Goal: Task Accomplishment & Management: Complete application form

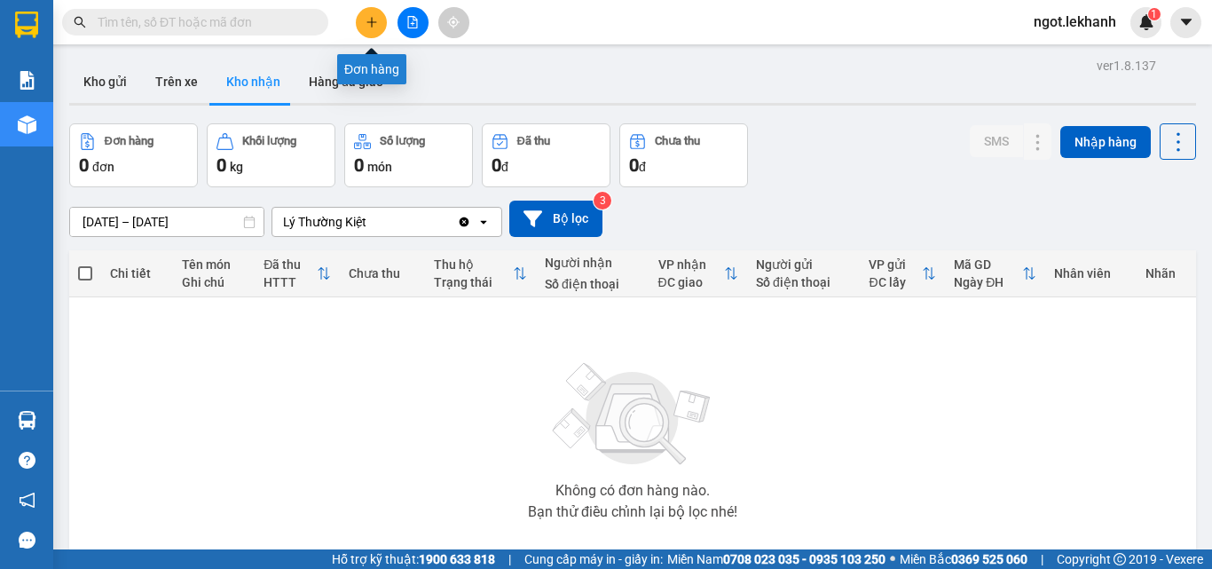
click at [365, 26] on icon "plus" at bounding box center [371, 22] width 12 height 12
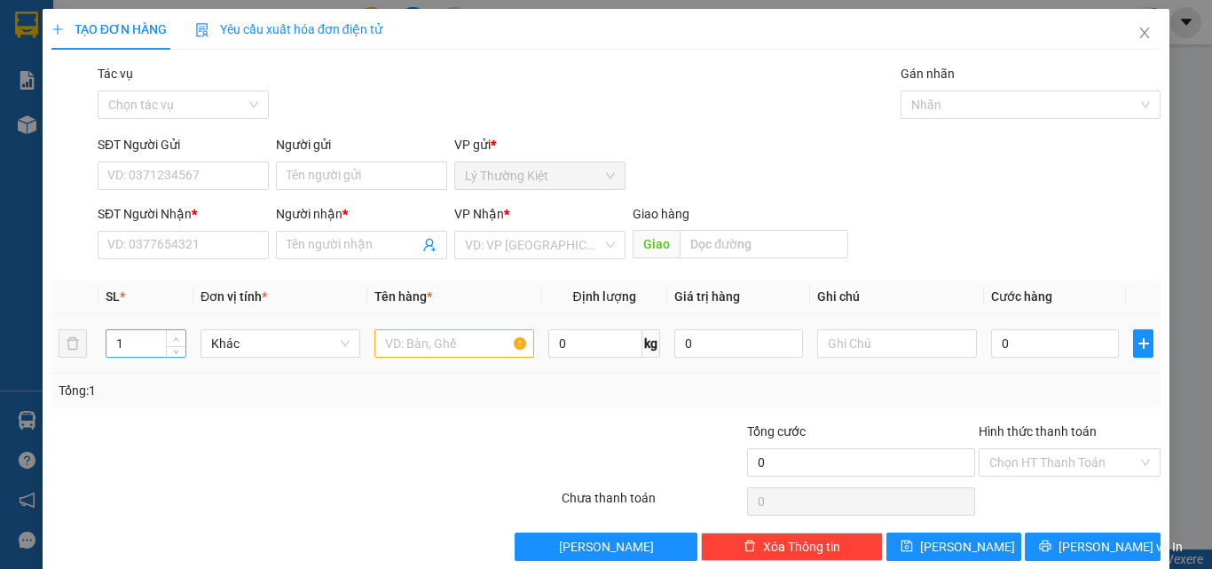
type input "2"
click at [174, 337] on icon "up" at bounding box center [176, 339] width 6 height 6
click at [207, 243] on input "SĐT Người Nhận *" at bounding box center [183, 245] width 171 height 28
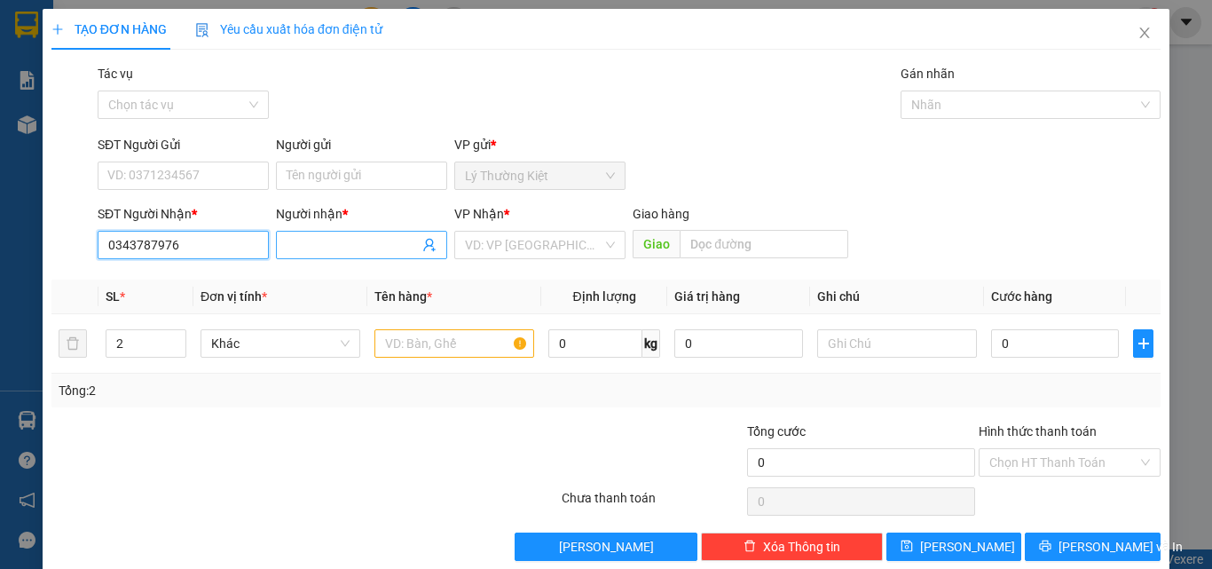
type input "0343787976"
click at [336, 246] on input "Người nhận *" at bounding box center [353, 245] width 132 height 20
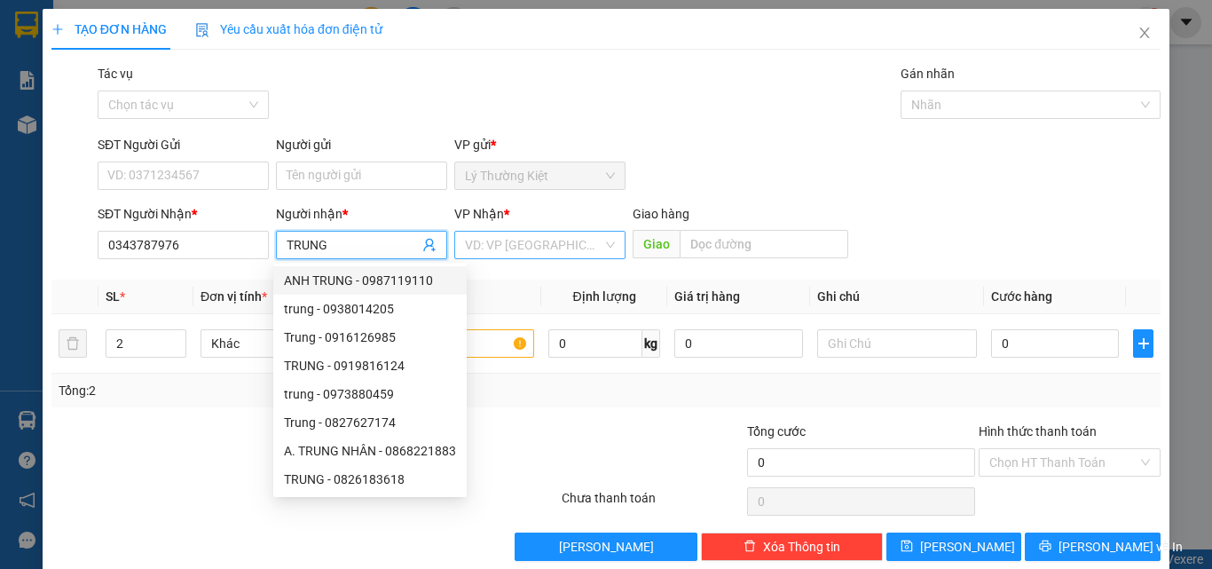
type input "TRUNG"
click at [549, 238] on input "search" at bounding box center [534, 245] width 138 height 27
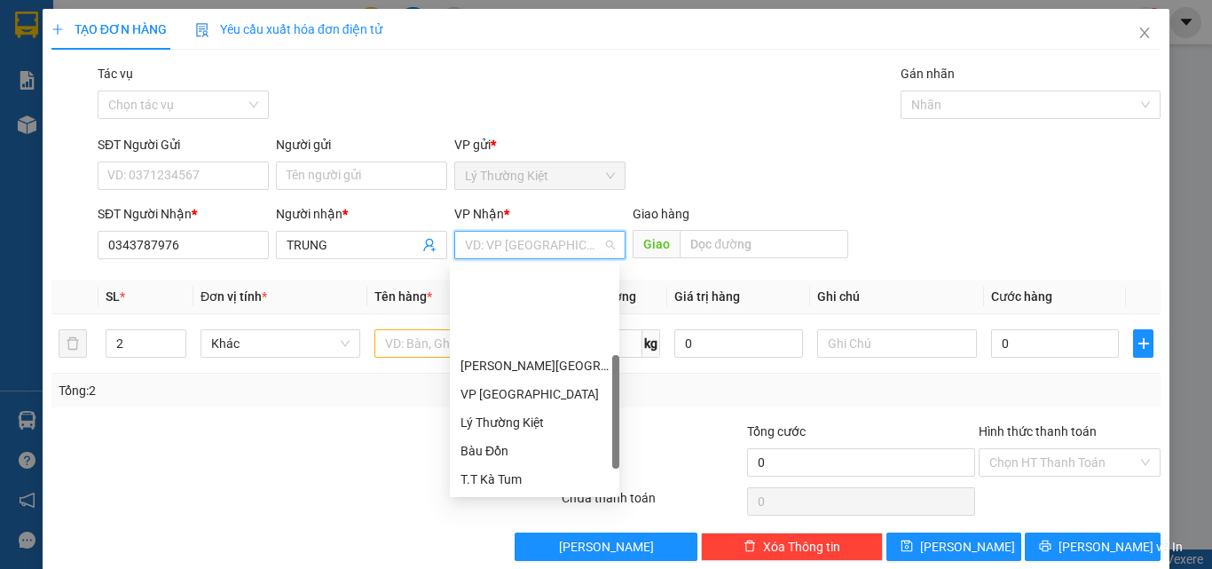
scroll to position [114, 0]
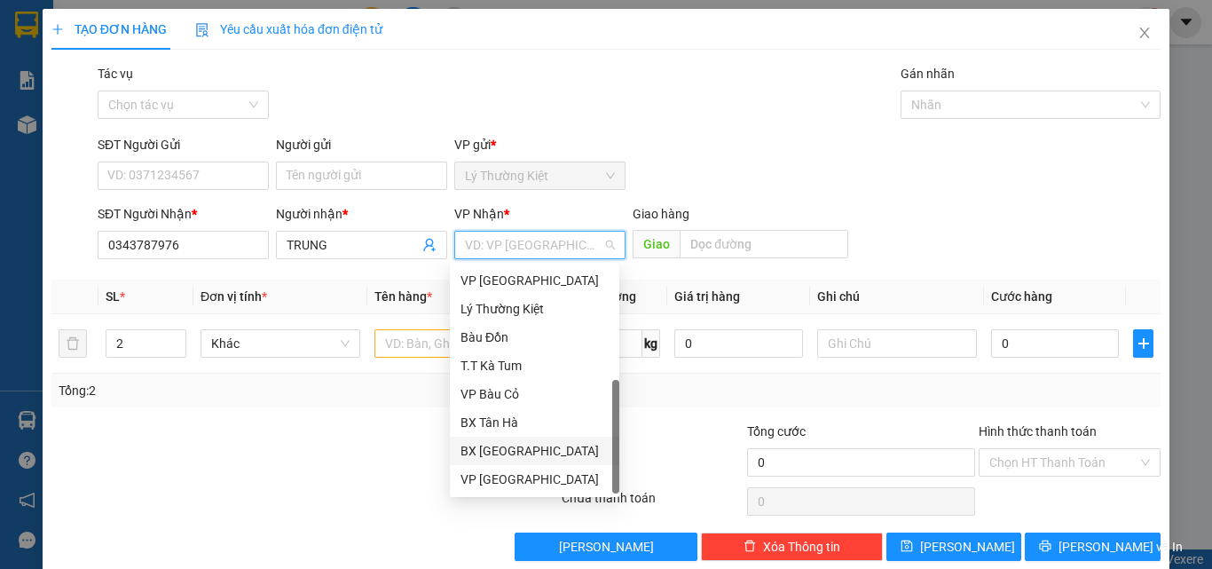
click at [519, 449] on div "BX [GEOGRAPHIC_DATA]" at bounding box center [534, 451] width 148 height 20
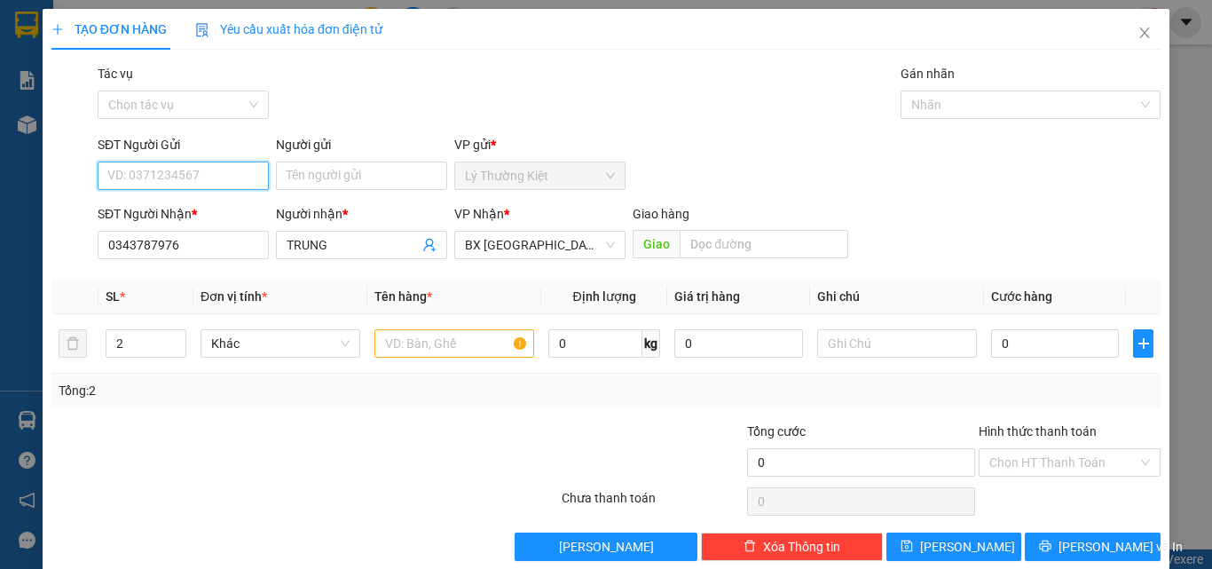
click at [248, 175] on input "SĐT Người Gửi" at bounding box center [183, 175] width 171 height 28
type input "0903736060"
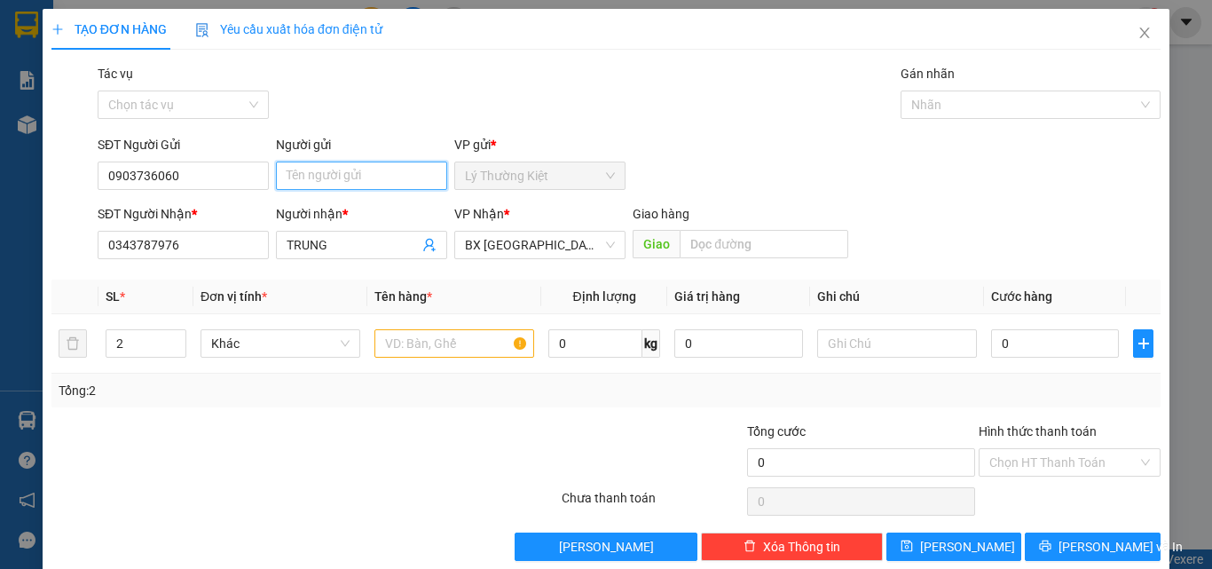
click at [321, 175] on input "Người gửi" at bounding box center [361, 175] width 171 height 28
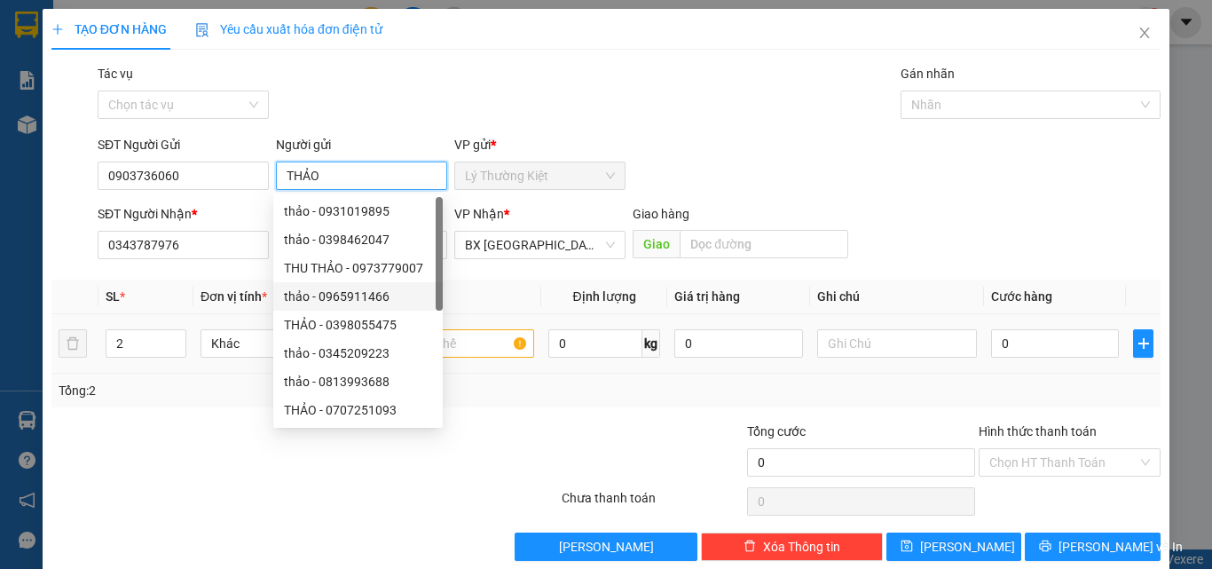
type input "THẢO"
click at [464, 348] on input "text" at bounding box center [454, 343] width 160 height 28
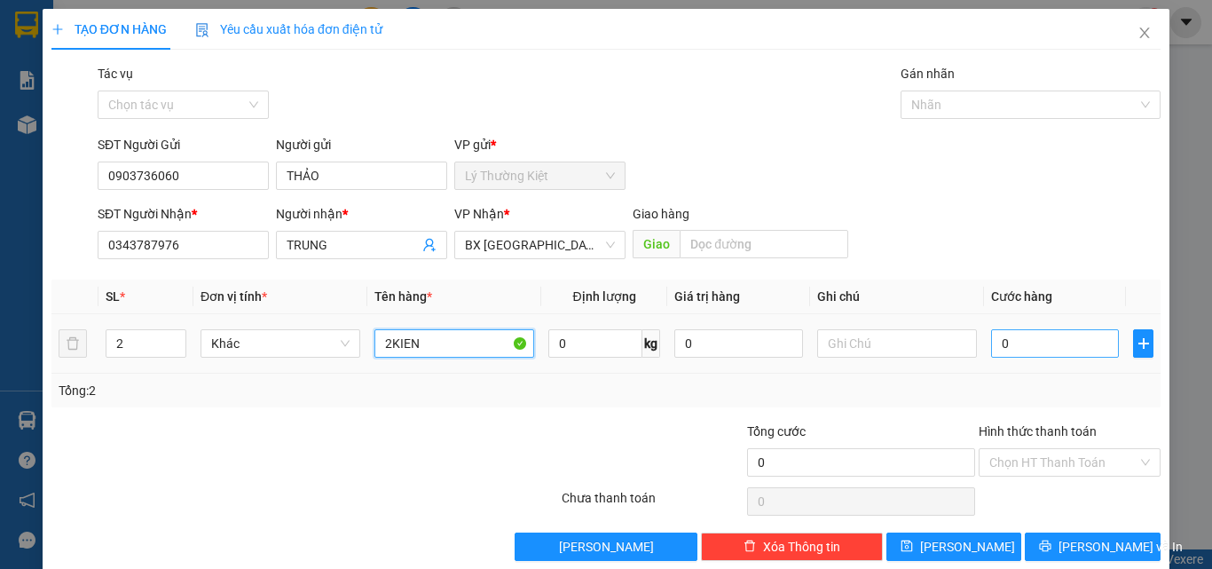
type input "2KIEN"
click at [1020, 353] on input "0" at bounding box center [1055, 343] width 128 height 28
click at [991, 343] on input "0" at bounding box center [1055, 343] width 128 height 28
type input "60"
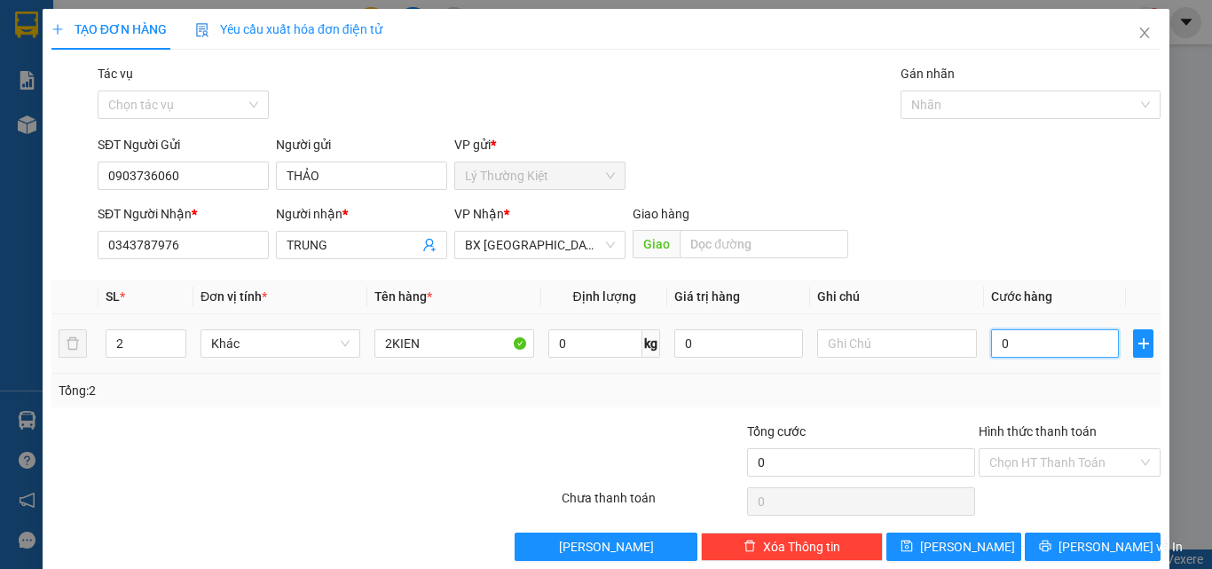
type input "60"
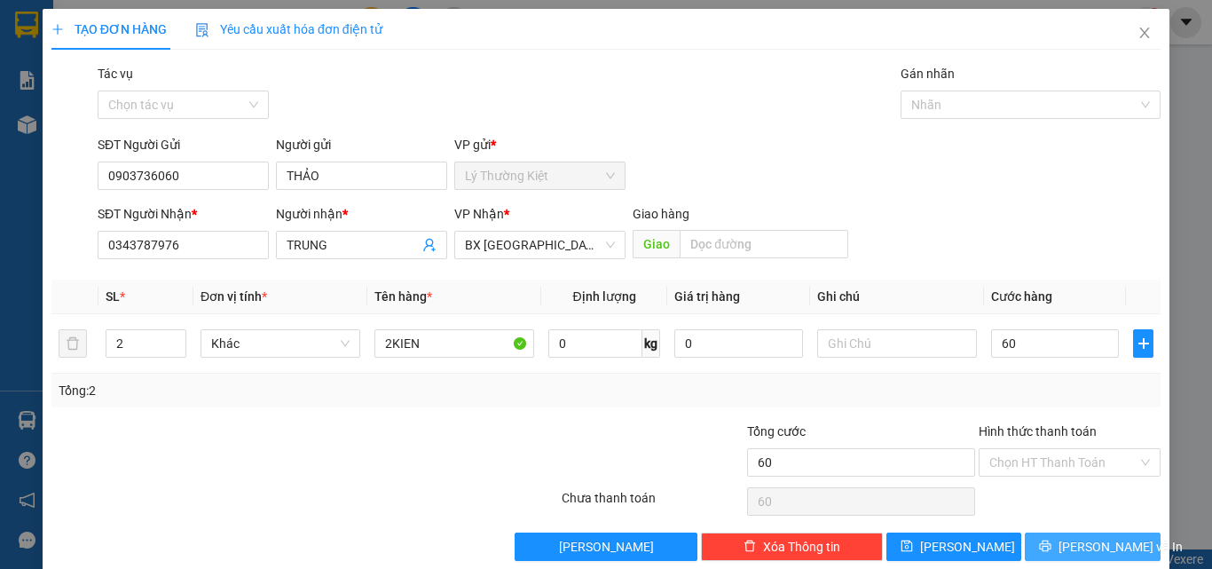
type input "60.000"
click at [1095, 552] on span "[PERSON_NAME] và In" at bounding box center [1120, 547] width 124 height 20
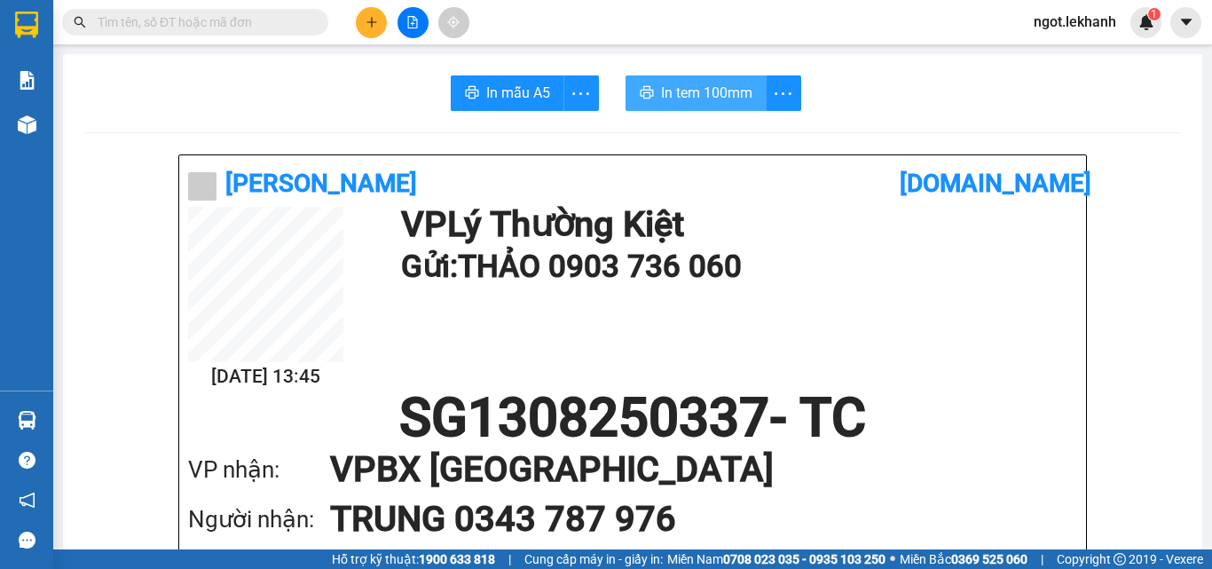
click at [703, 91] on span "In tem 100mm" at bounding box center [706, 93] width 91 height 22
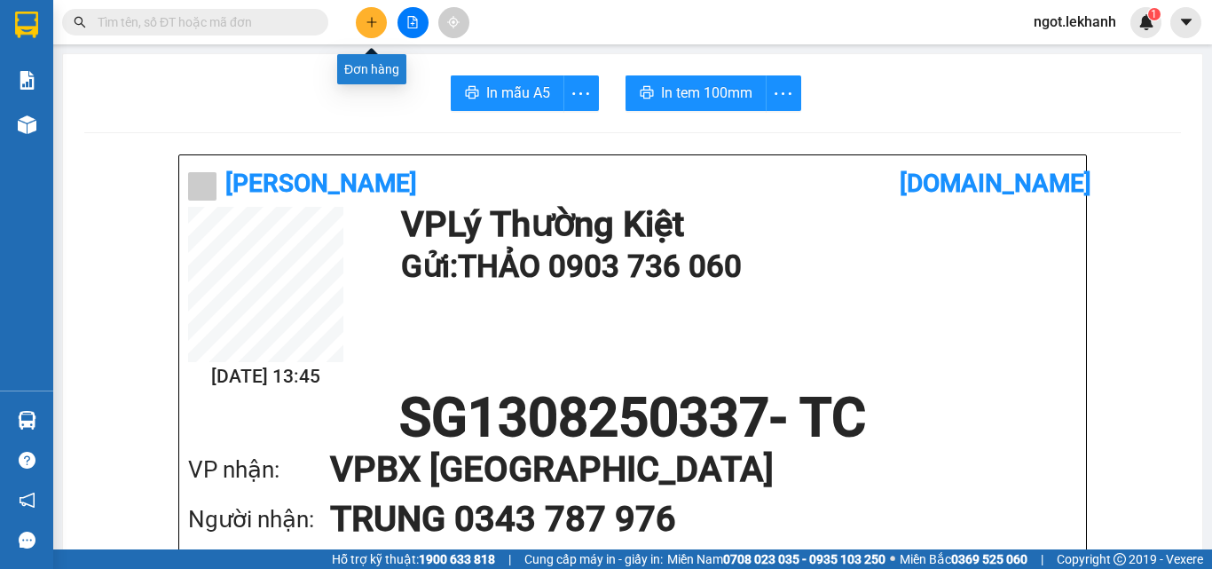
click at [367, 29] on button at bounding box center [371, 22] width 31 height 31
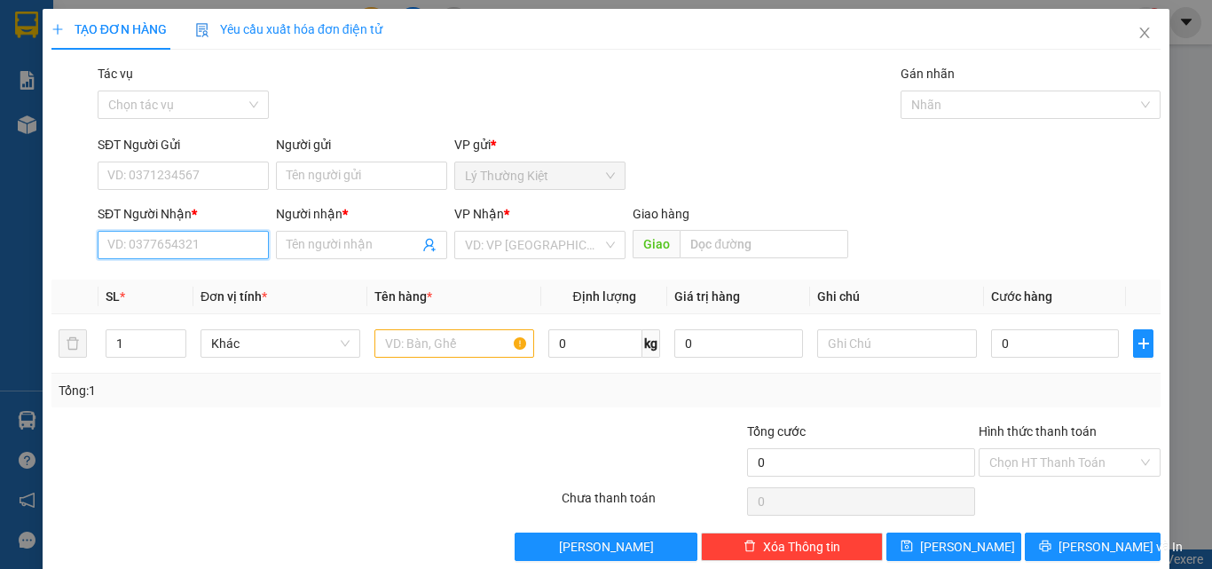
click at [172, 243] on input "SĐT Người Nhận *" at bounding box center [183, 245] width 171 height 28
type input "0382399026"
click at [196, 280] on div "0382399026 - sương" at bounding box center [181, 281] width 148 height 20
type input "sương"
type input "60.000"
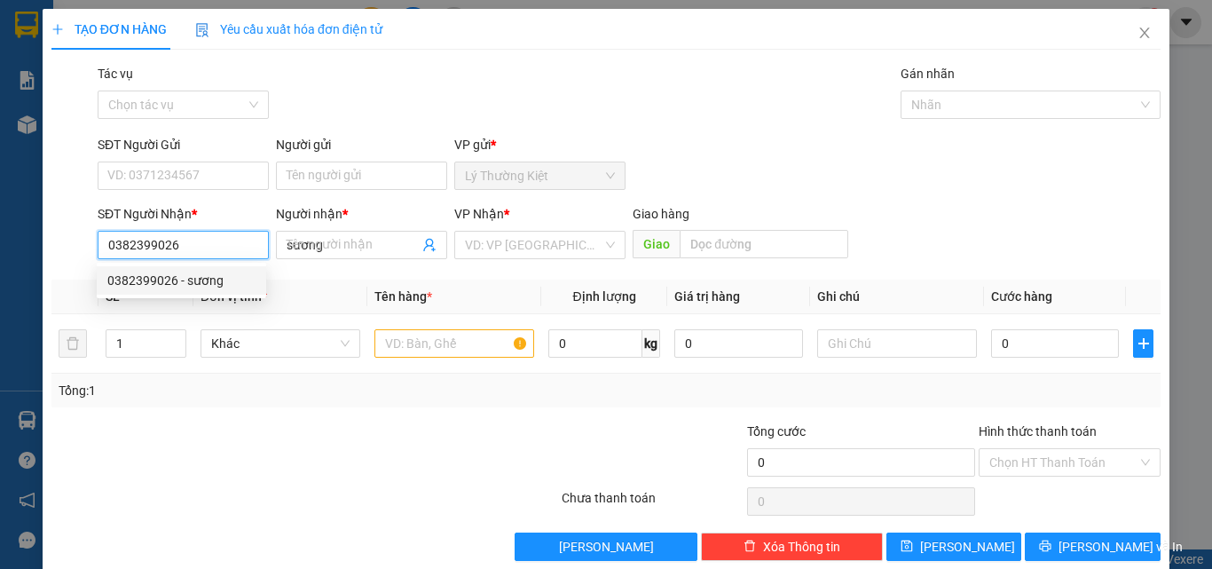
type input "60.000"
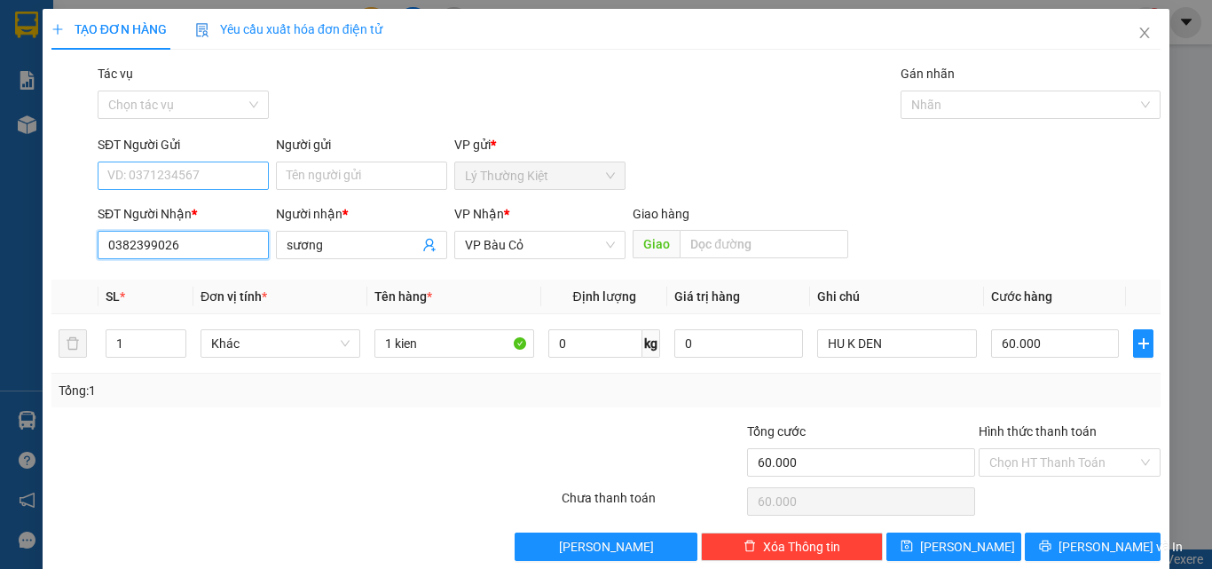
type input "0382399026"
click at [185, 173] on input "SĐT Người Gửi" at bounding box center [183, 175] width 171 height 28
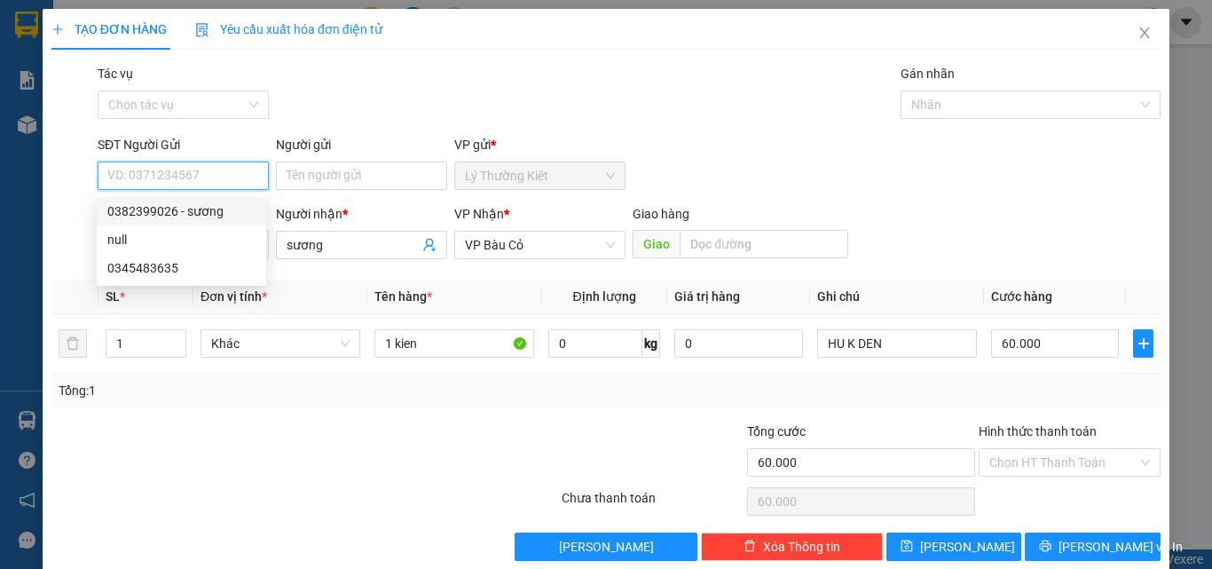
click at [208, 208] on div "0382399026 - sương" at bounding box center [181, 211] width 148 height 20
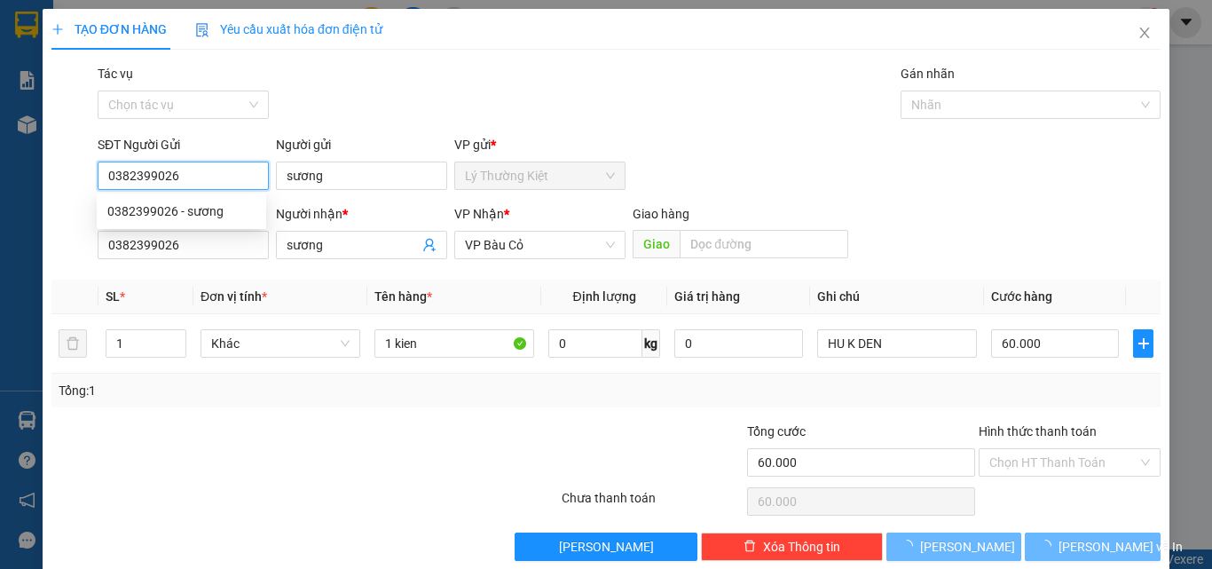
type input "0382399026"
type input "sương"
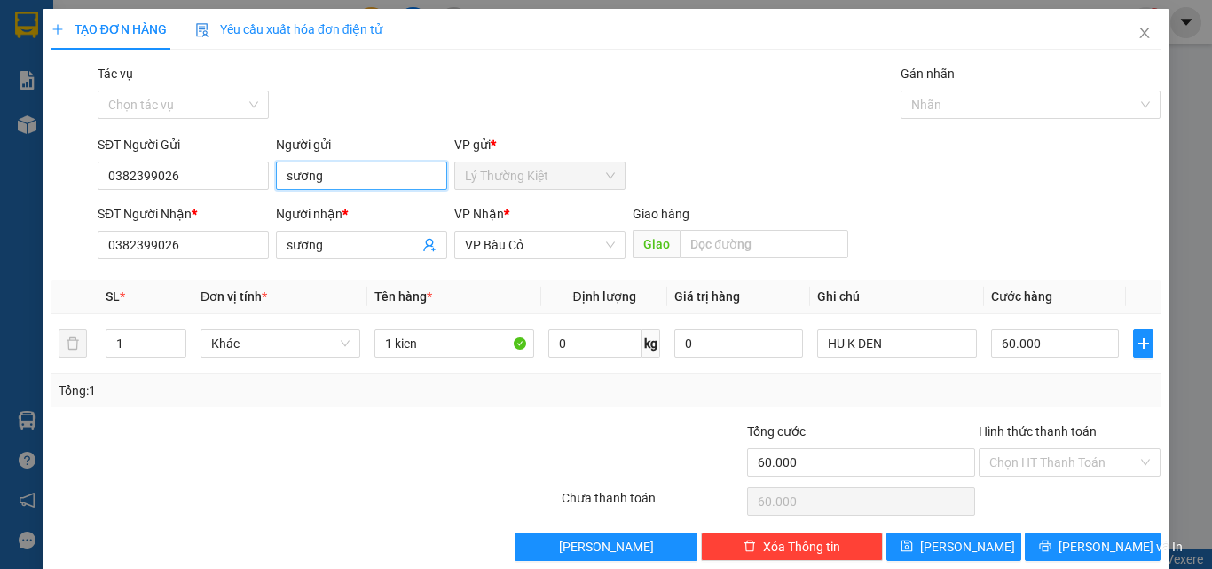
click at [325, 177] on input "sương" at bounding box center [361, 175] width 171 height 28
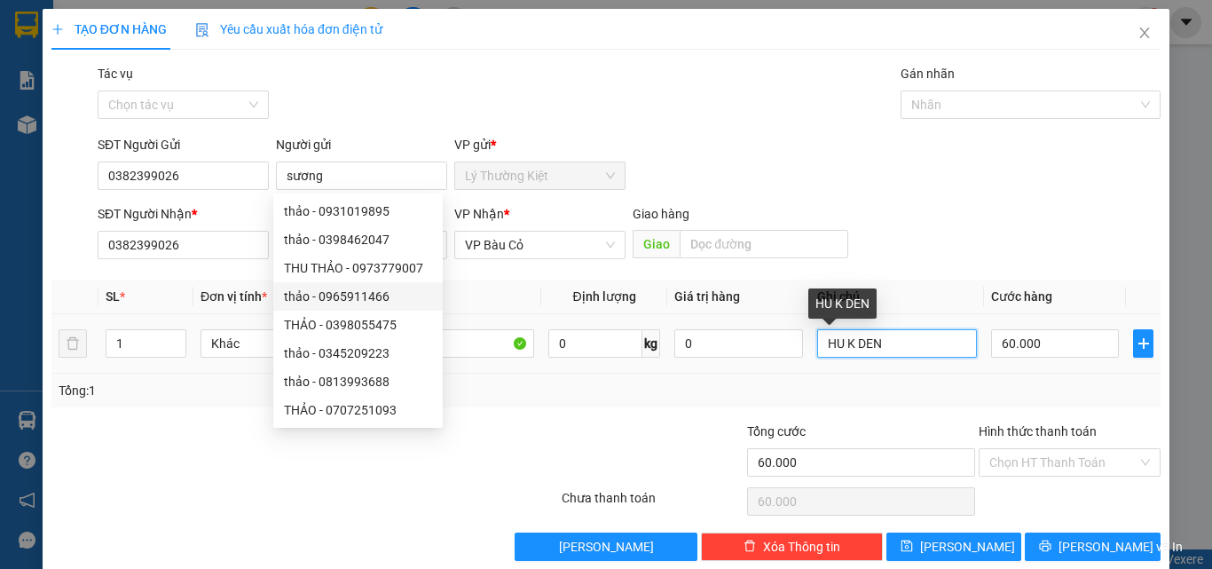
click at [874, 342] on input "HU K DEN" at bounding box center [897, 343] width 160 height 28
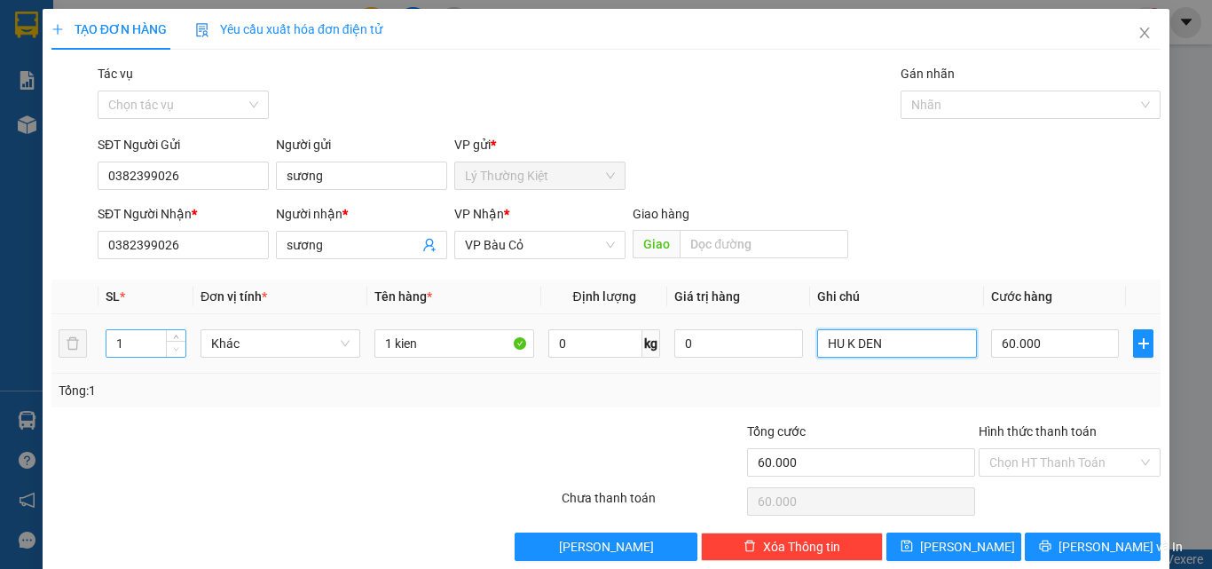
click at [176, 341] on span "Decrease Value" at bounding box center [176, 349] width 20 height 16
type input "2"
click at [176, 336] on icon "up" at bounding box center [176, 339] width 6 height 6
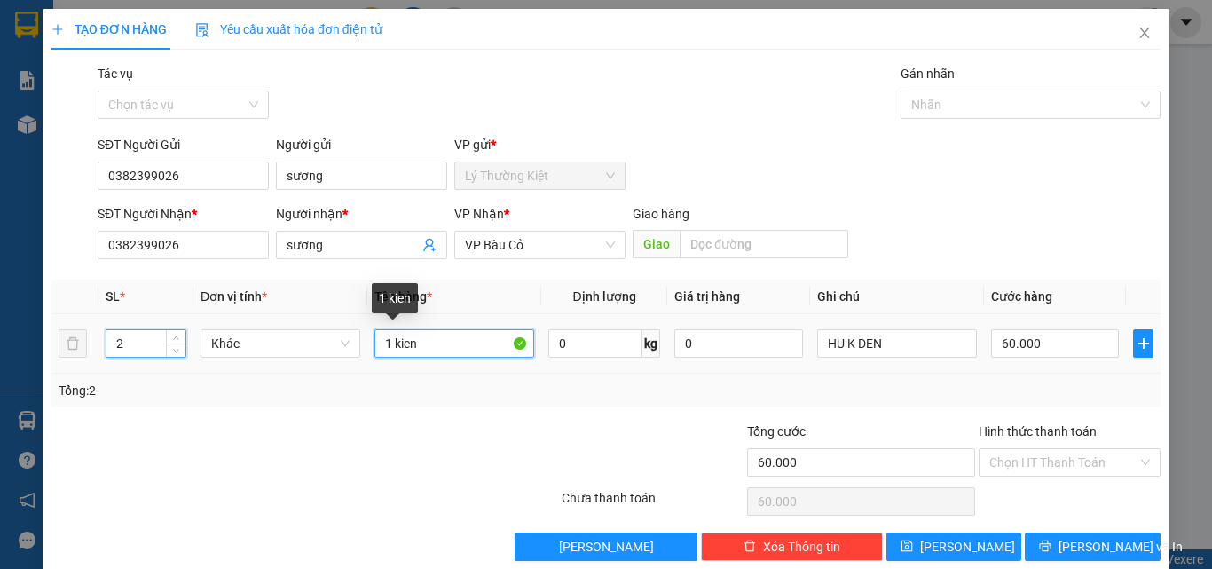
click at [389, 342] on input "1 kien" at bounding box center [454, 343] width 160 height 28
type input "2 kien"
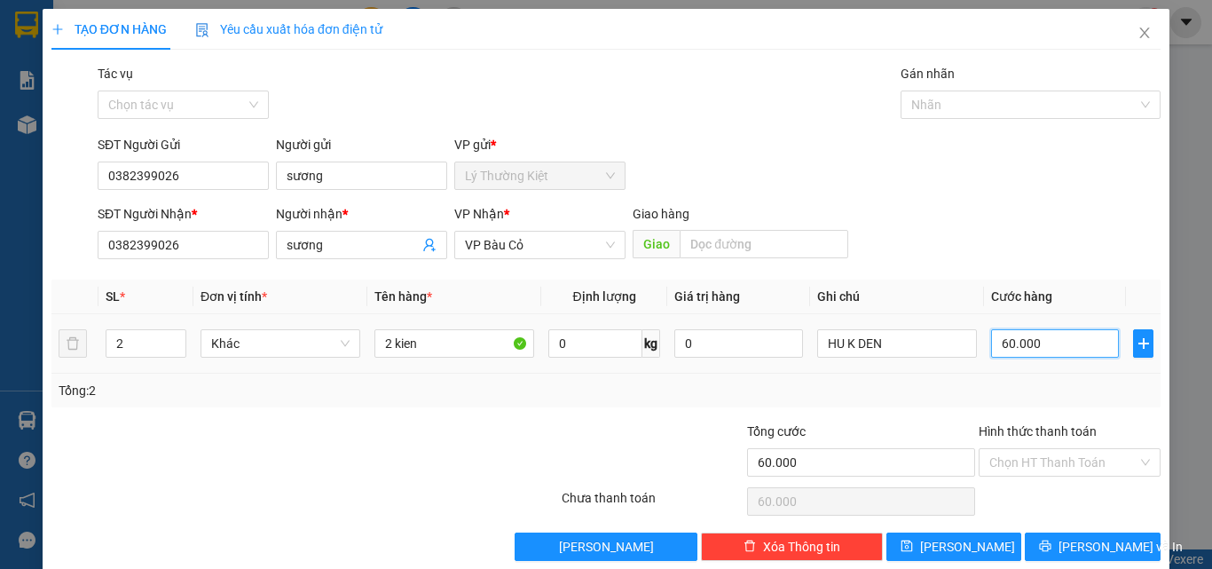
click at [1002, 344] on input "60.000" at bounding box center [1055, 343] width 128 height 28
type input "0"
click at [991, 345] on input "0" at bounding box center [1055, 343] width 128 height 28
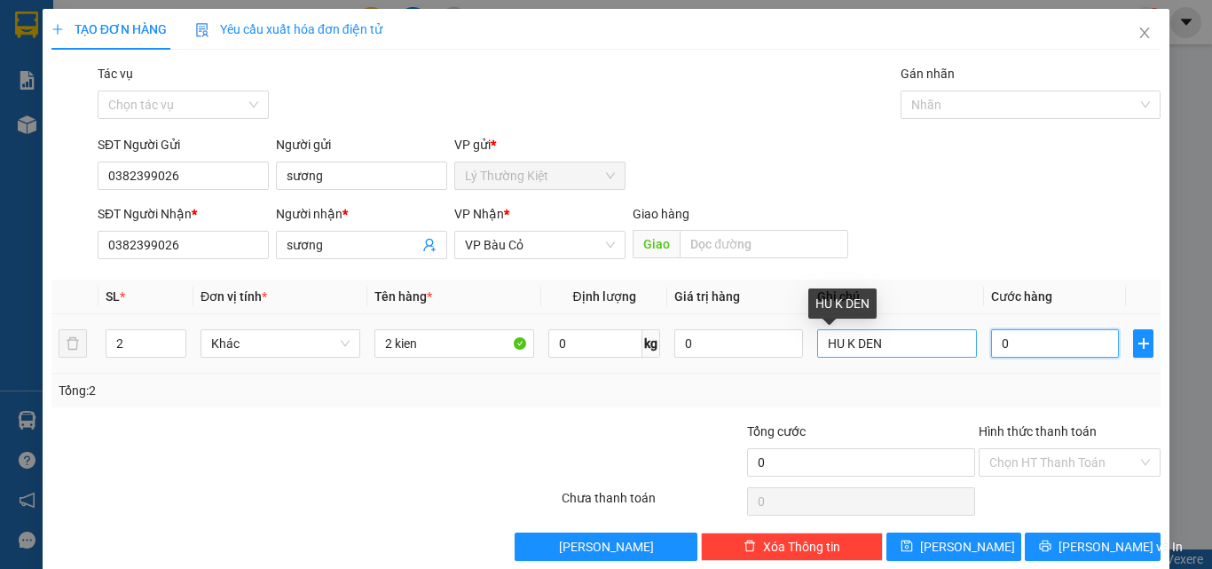
type input "10"
type input "120"
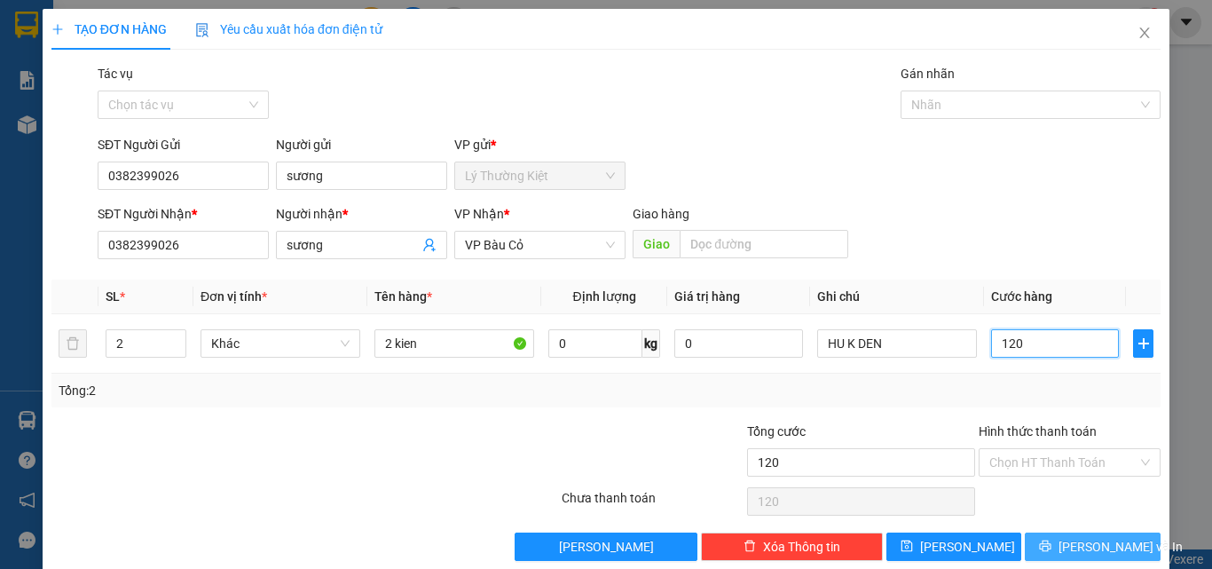
type input "120"
type input "120.000"
click at [1096, 543] on span "[PERSON_NAME] và In" at bounding box center [1120, 547] width 124 height 20
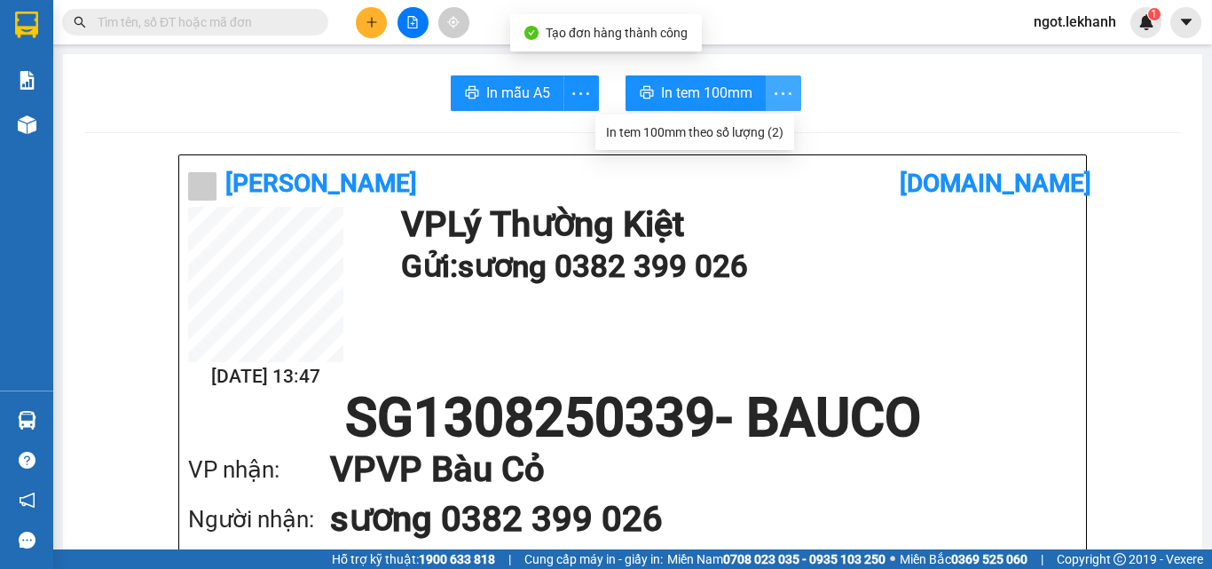
click at [782, 90] on icon "more" at bounding box center [783, 94] width 22 height 22
click at [748, 125] on div "In tem 100mm theo số lượng (2)" at bounding box center [694, 132] width 177 height 20
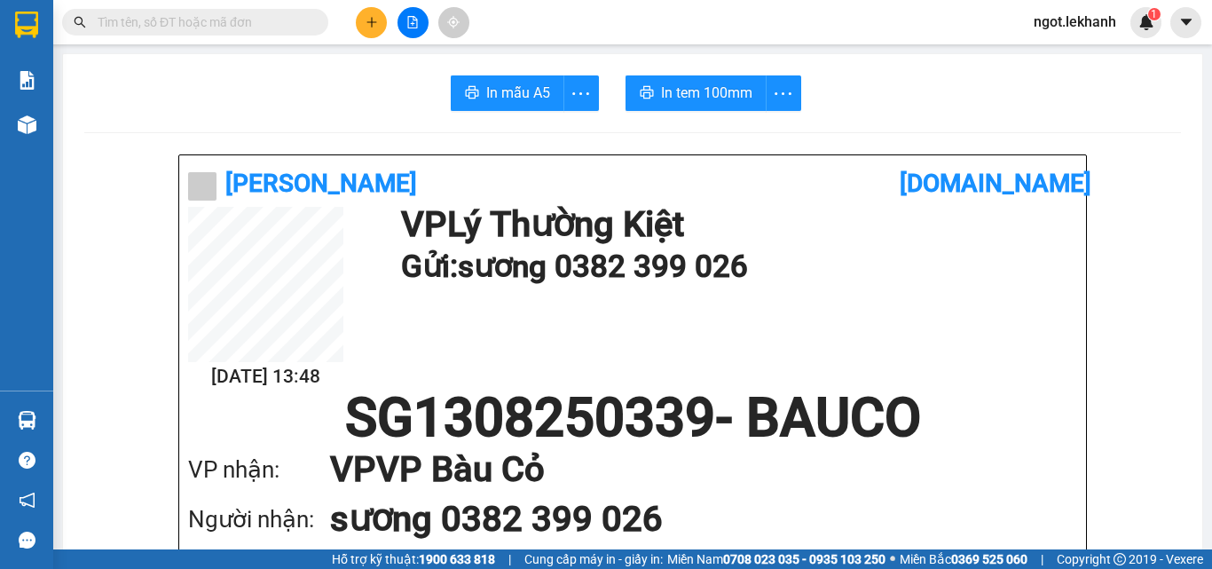
click at [374, 11] on button at bounding box center [371, 22] width 31 height 31
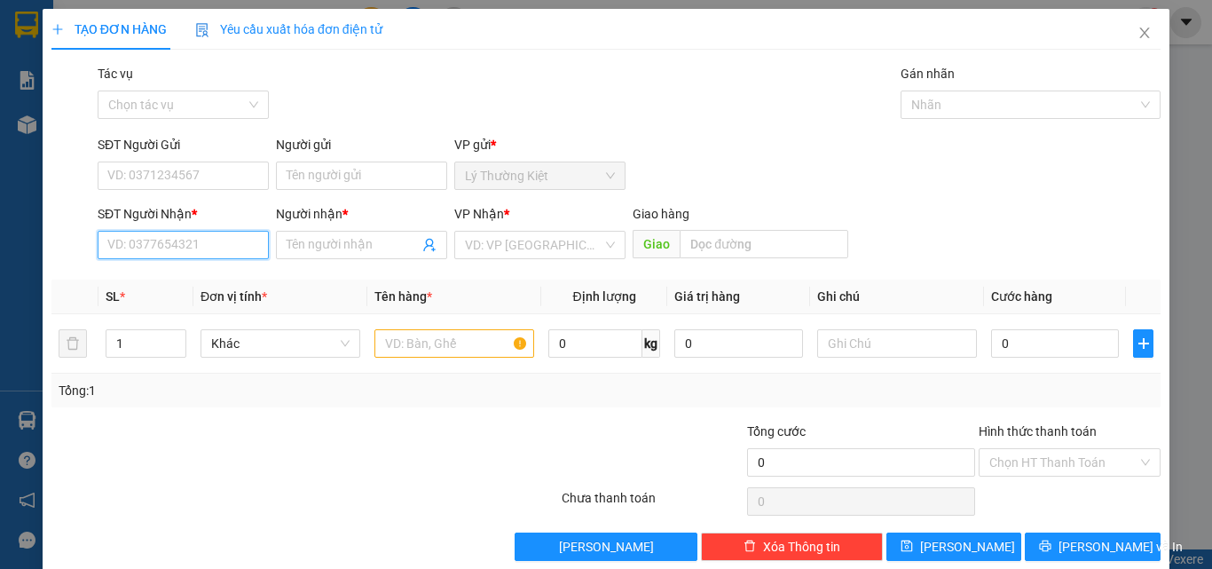
click at [209, 242] on input "SĐT Người Nhận *" at bounding box center [183, 245] width 171 height 28
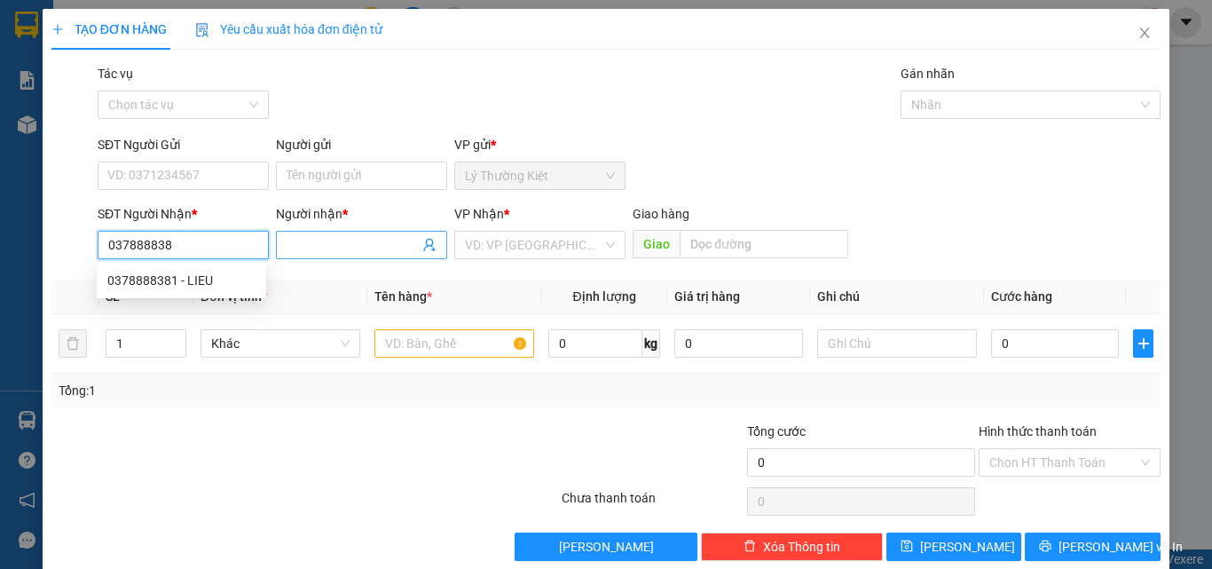
type input "0378888381"
click at [149, 280] on div "0378888381 - LIEU" at bounding box center [181, 281] width 148 height 20
type input "LIEU"
type input "40.000"
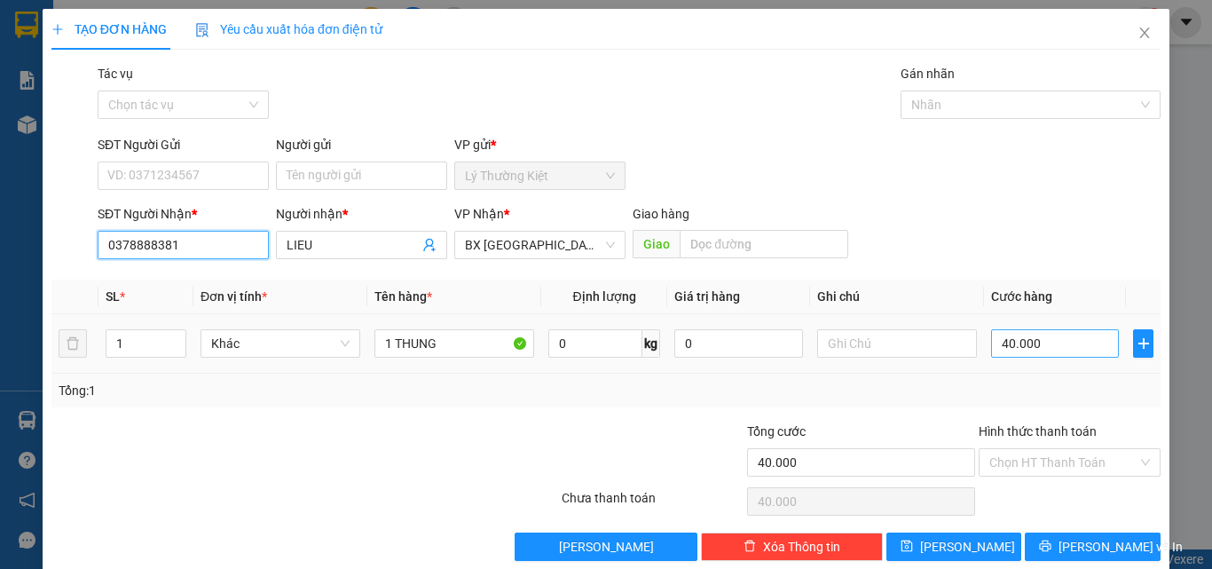
type input "0378888381"
click at [1054, 344] on input "40.000" at bounding box center [1055, 343] width 128 height 28
type input "0"
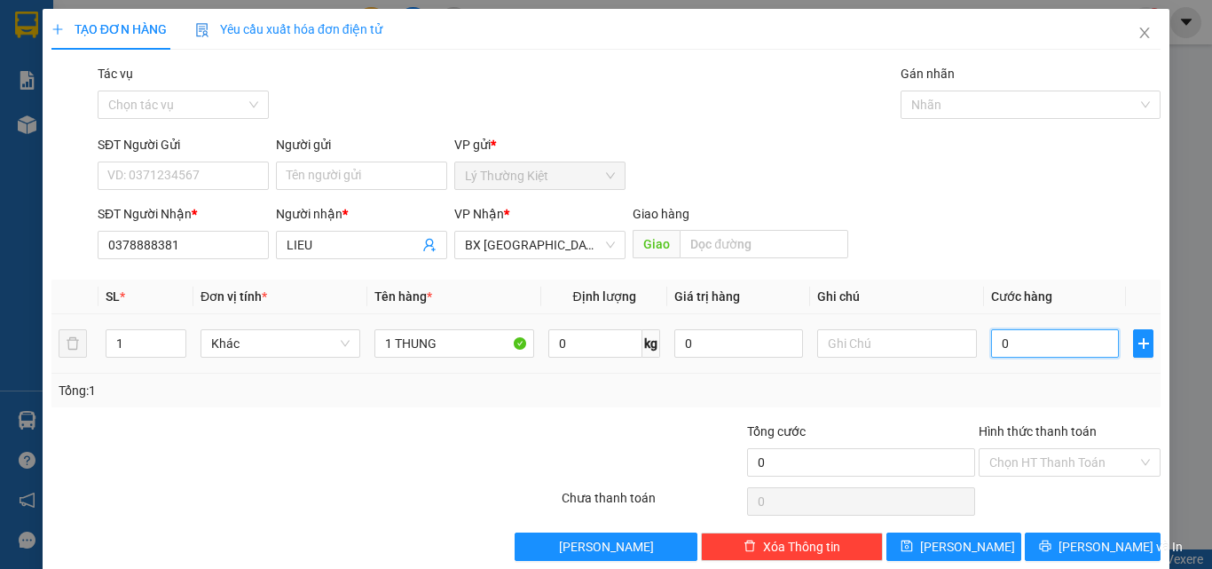
click at [991, 346] on input "0" at bounding box center [1055, 343] width 128 height 28
type input "50"
type input "0"
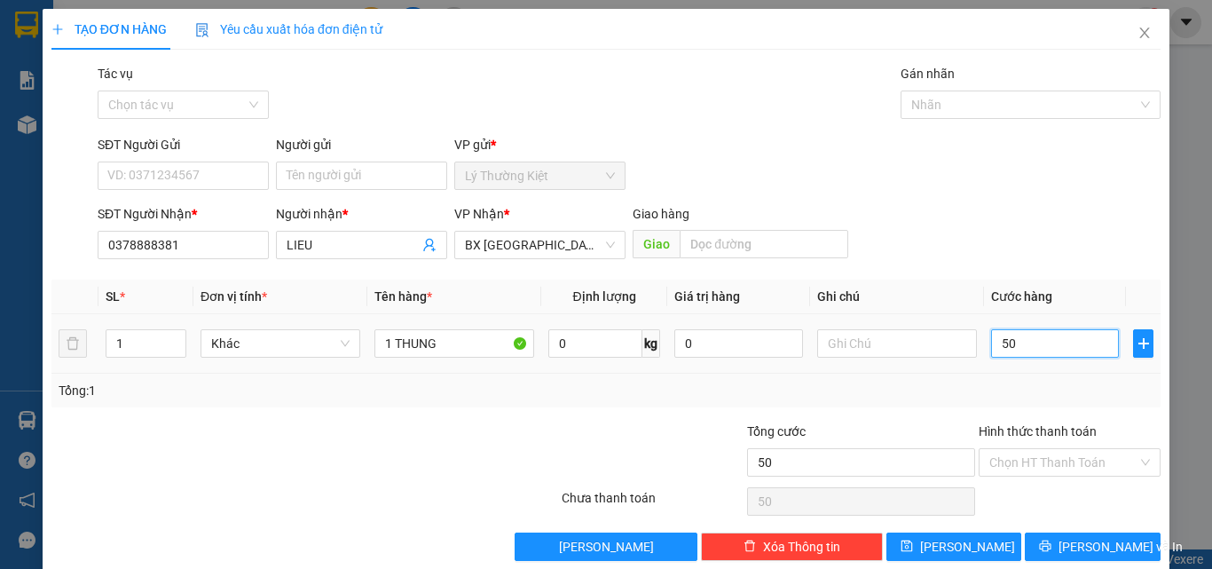
type input "0"
type input "50"
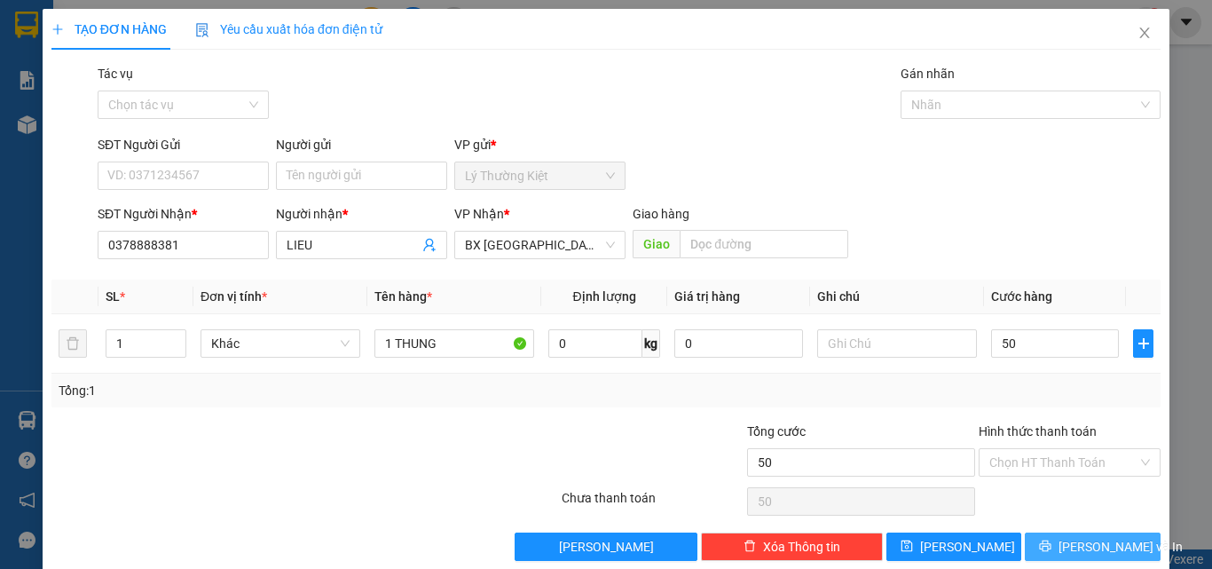
type input "50.000"
click at [1070, 545] on span "[PERSON_NAME] và In" at bounding box center [1120, 547] width 124 height 20
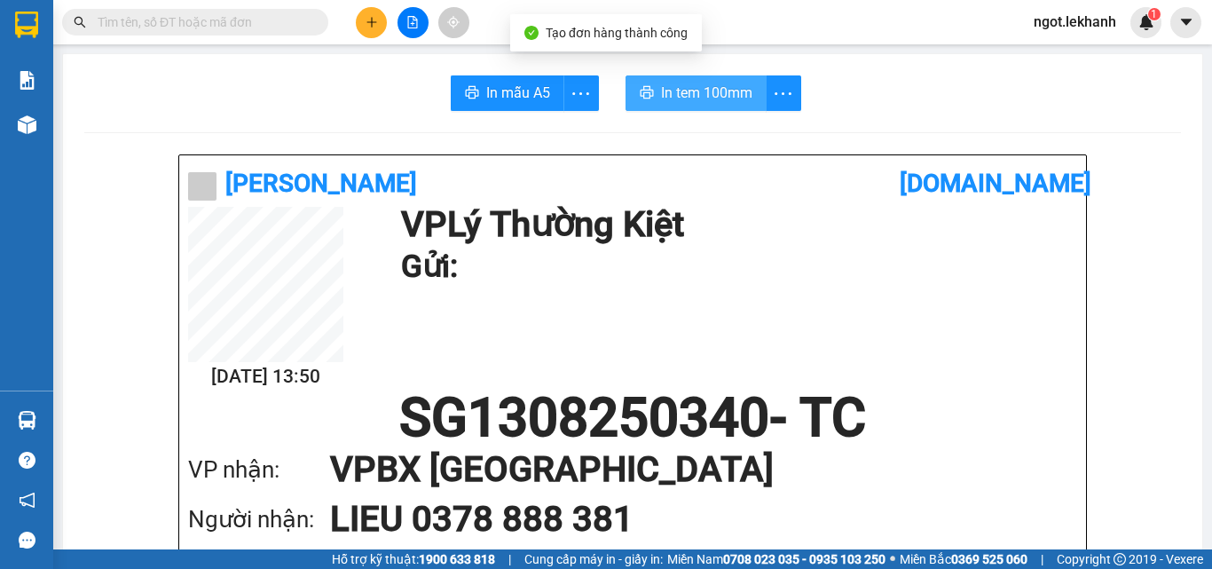
click at [679, 94] on span "In tem 100mm" at bounding box center [706, 93] width 91 height 22
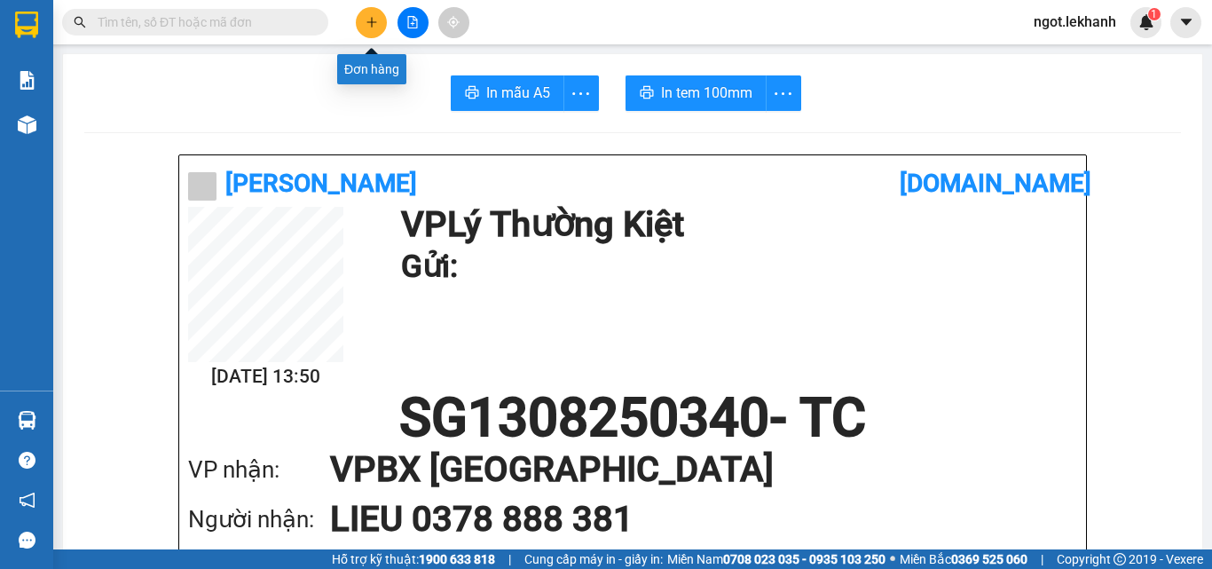
click at [374, 16] on icon "plus" at bounding box center [371, 22] width 12 height 12
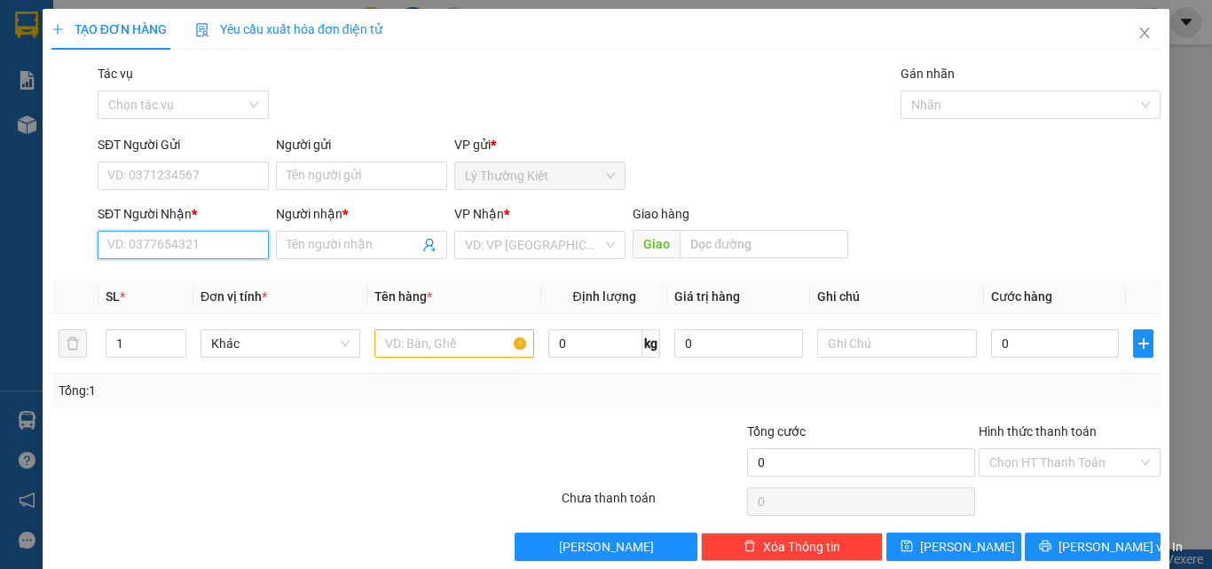
click at [232, 248] on input "SĐT Người Nhận *" at bounding box center [183, 245] width 171 height 28
type input "0345556738"
click at [347, 245] on input "Người nhận *" at bounding box center [353, 245] width 132 height 20
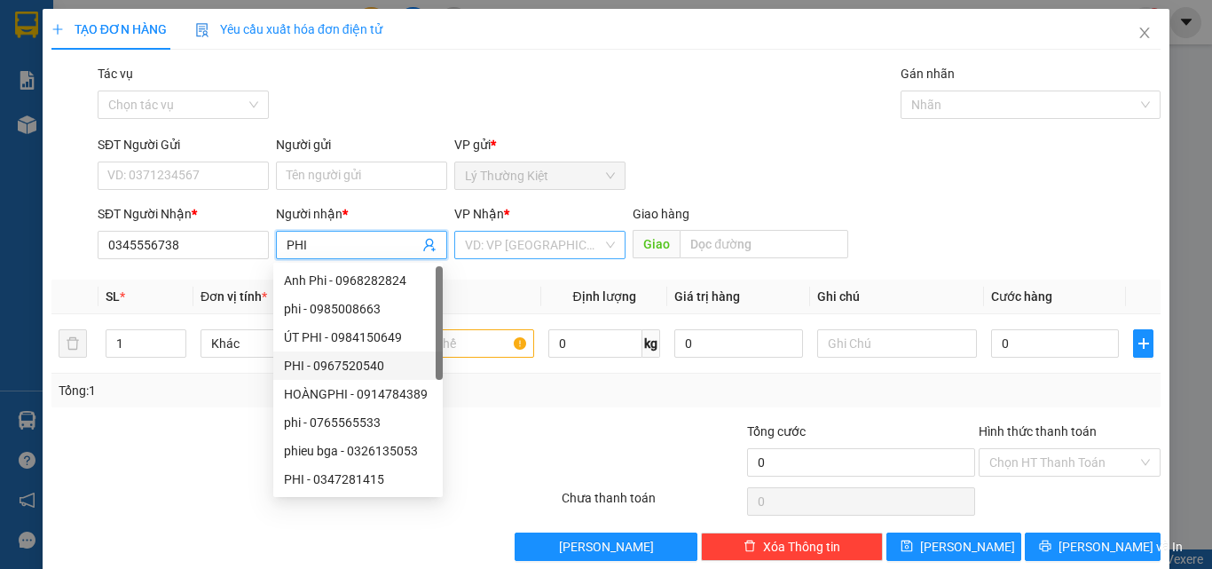
type input "PHI"
click at [561, 245] on input "search" at bounding box center [534, 245] width 138 height 27
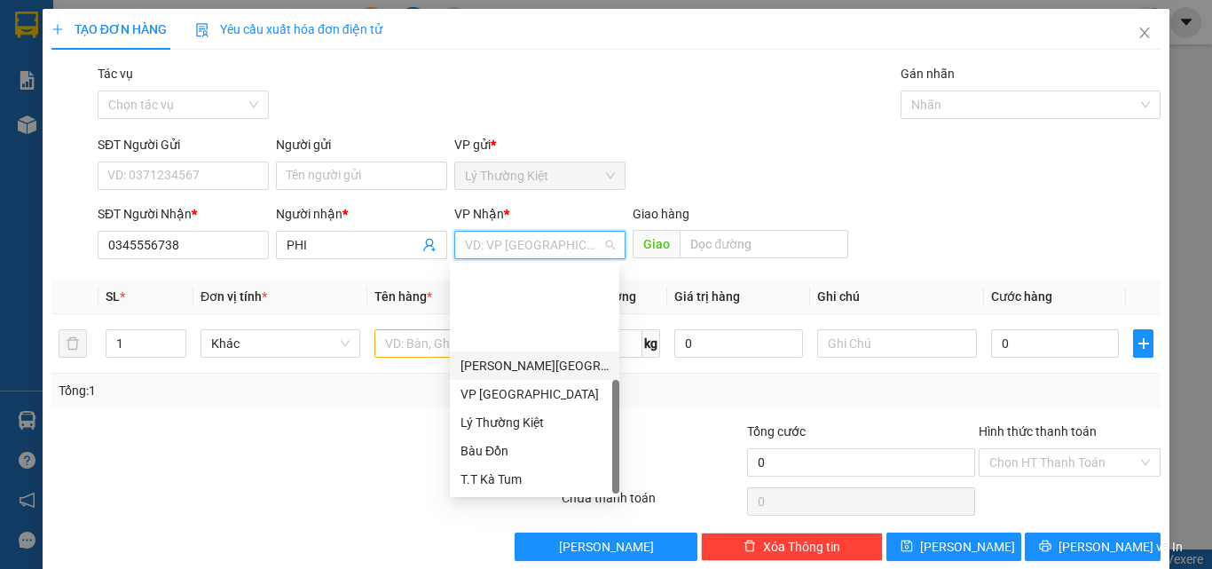
scroll to position [114, 0]
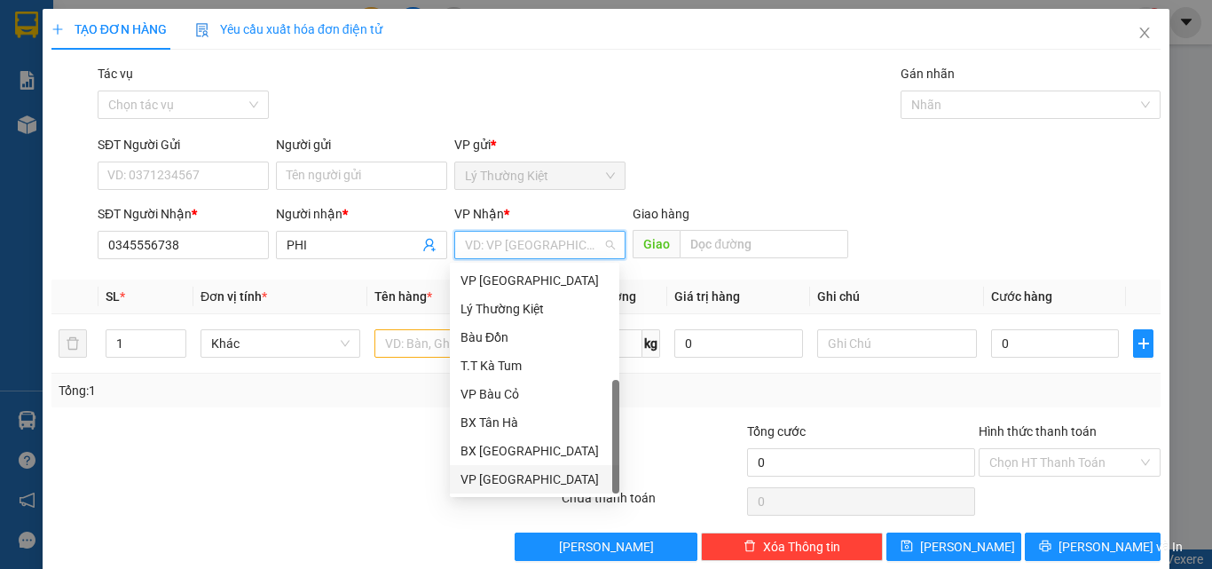
click at [490, 480] on div "VP [GEOGRAPHIC_DATA]" at bounding box center [534, 479] width 148 height 20
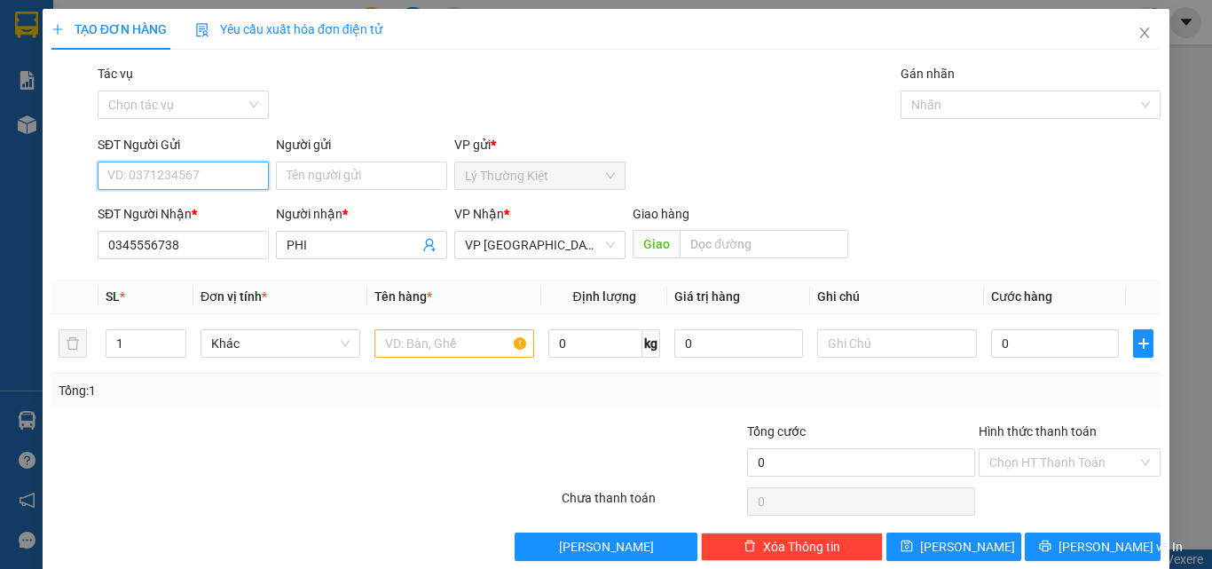
click at [168, 177] on input "SĐT Người Gửi" at bounding box center [183, 175] width 171 height 28
type input "0899959054"
click at [163, 212] on div "0899959054 - long" at bounding box center [181, 211] width 148 height 20
type input "long"
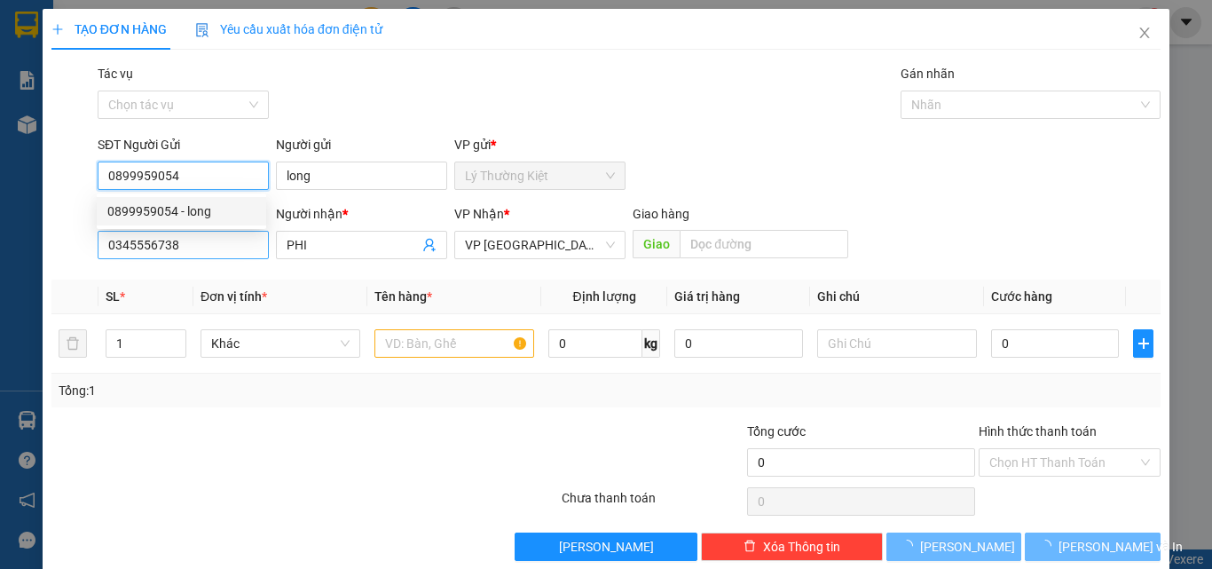
type input "50.000"
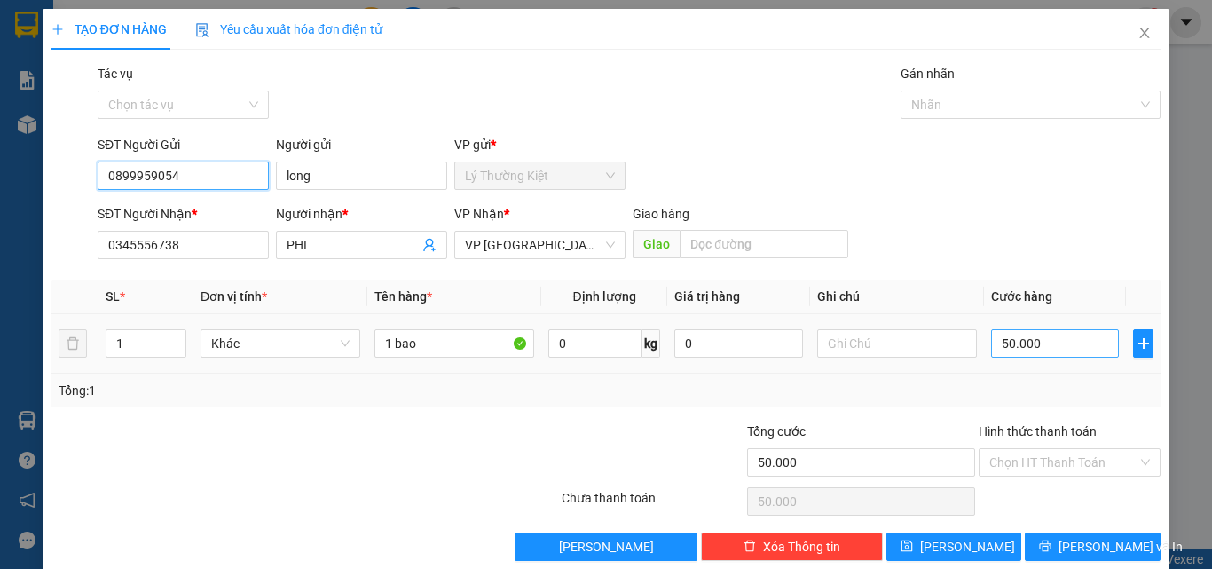
type input "0899959054"
click at [1029, 342] on input "50.000" at bounding box center [1055, 343] width 128 height 28
type input "0"
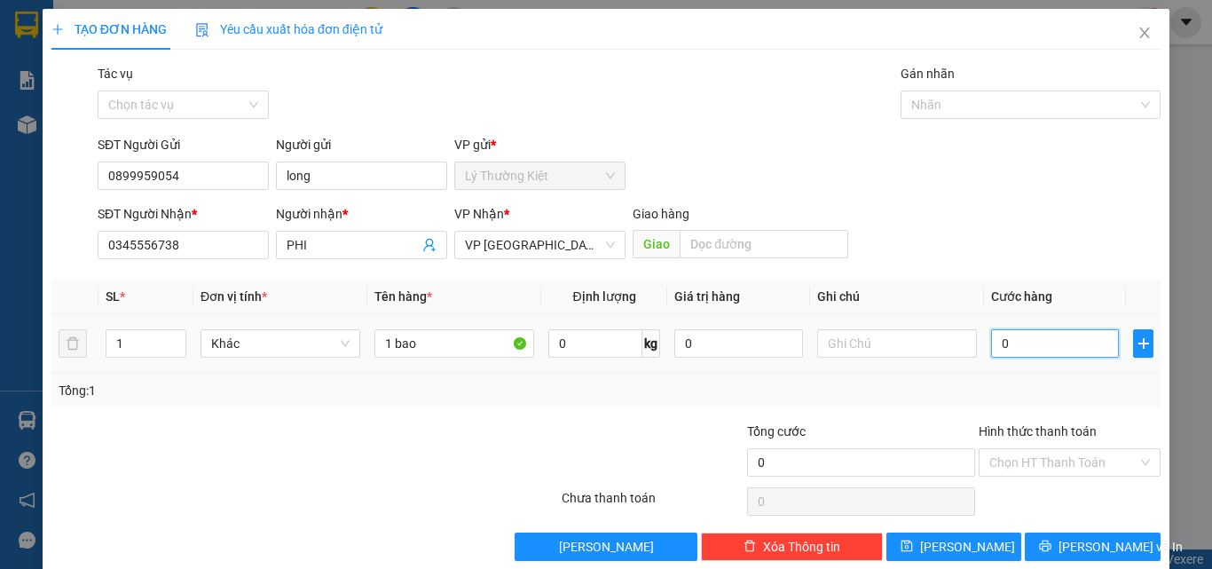
click at [991, 342] on input "0" at bounding box center [1055, 343] width 128 height 28
type input "80"
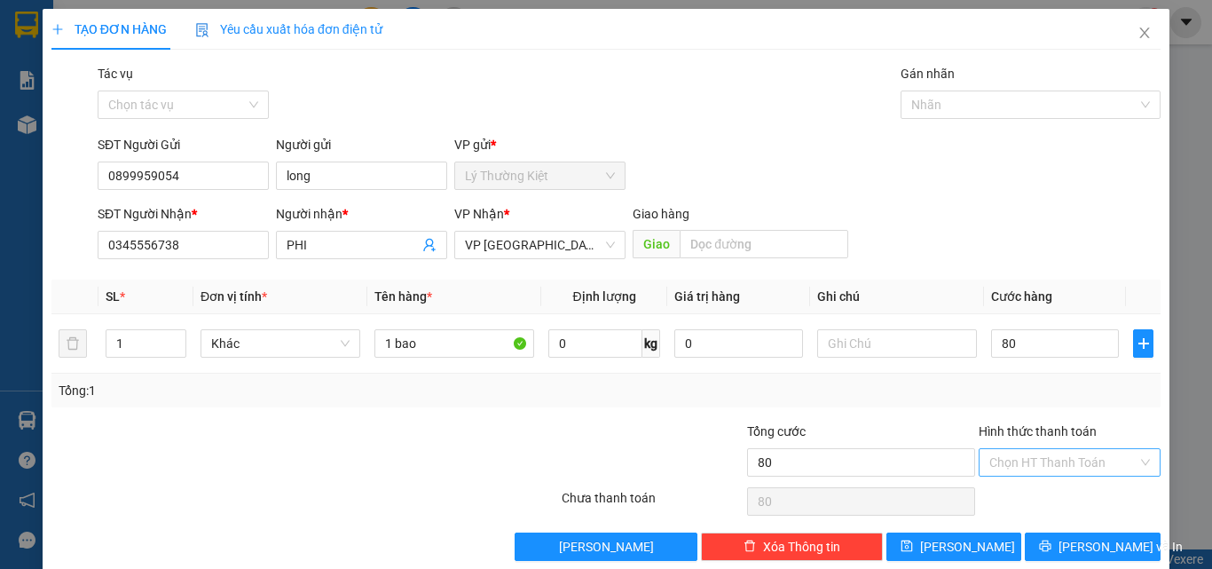
type input "80.000"
click at [1104, 460] on input "Hình thức thanh toán" at bounding box center [1063, 462] width 148 height 27
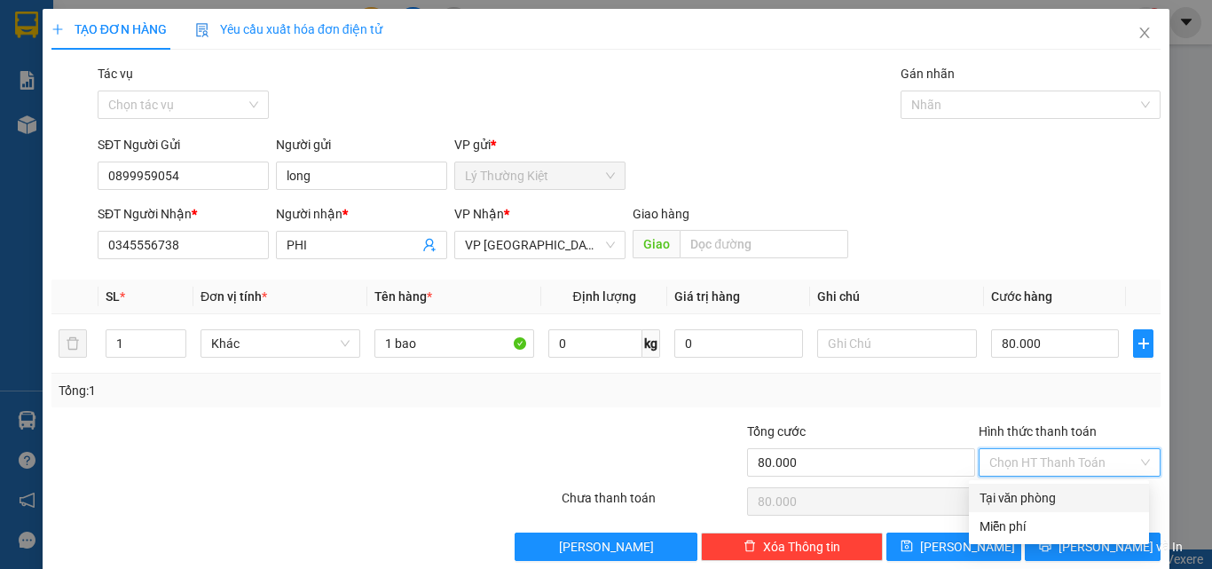
click at [1026, 497] on div "Tại văn phòng" at bounding box center [1058, 498] width 159 height 20
type input "0"
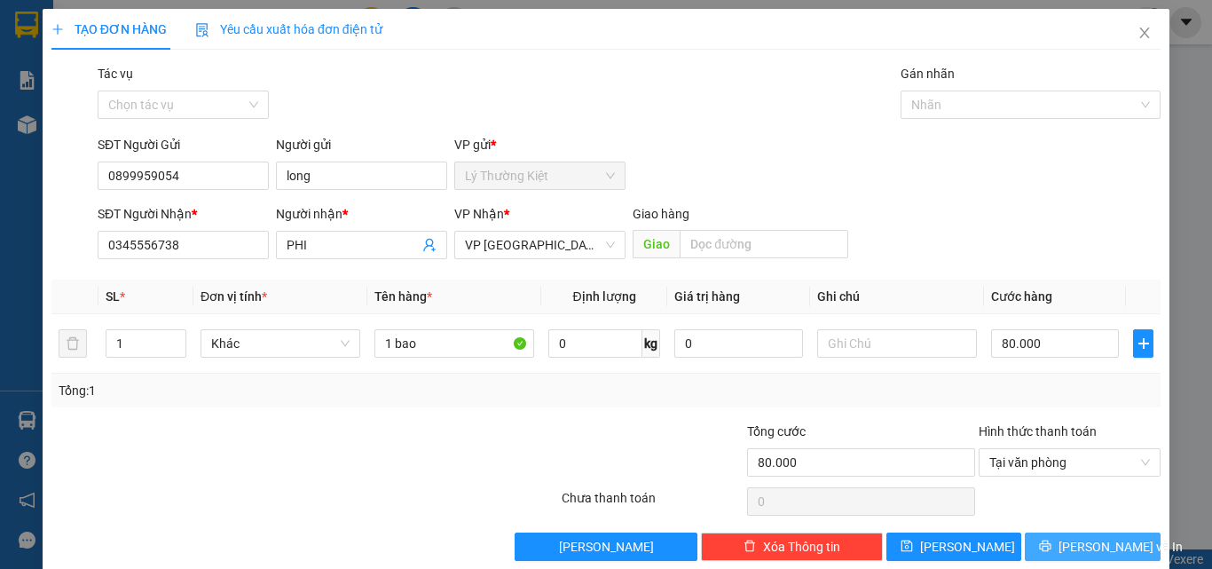
click at [1080, 544] on span "[PERSON_NAME] và In" at bounding box center [1120, 547] width 124 height 20
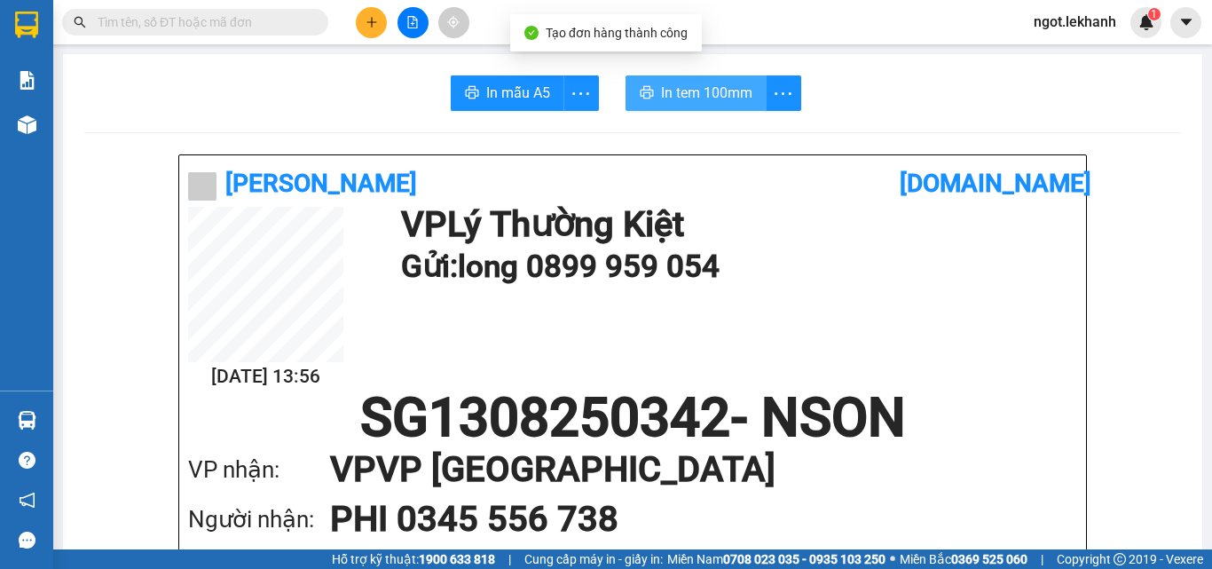
click at [695, 92] on span "In tem 100mm" at bounding box center [706, 93] width 91 height 22
